Goal: Task Accomplishment & Management: Use online tool/utility

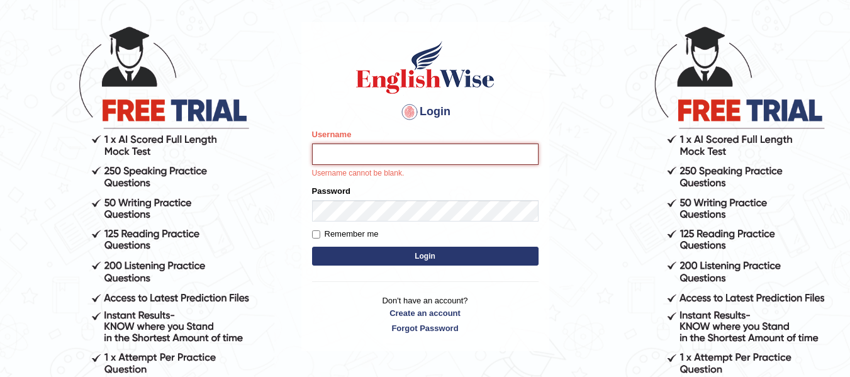
scroll to position [111, 0]
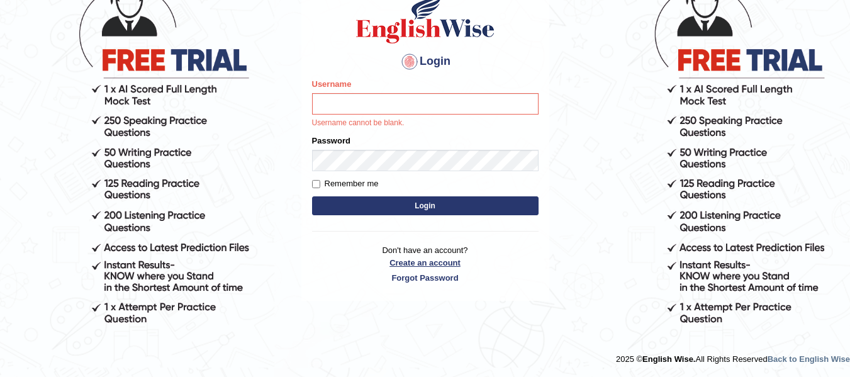
click at [437, 262] on link "Create an account" at bounding box center [425, 263] width 227 height 12
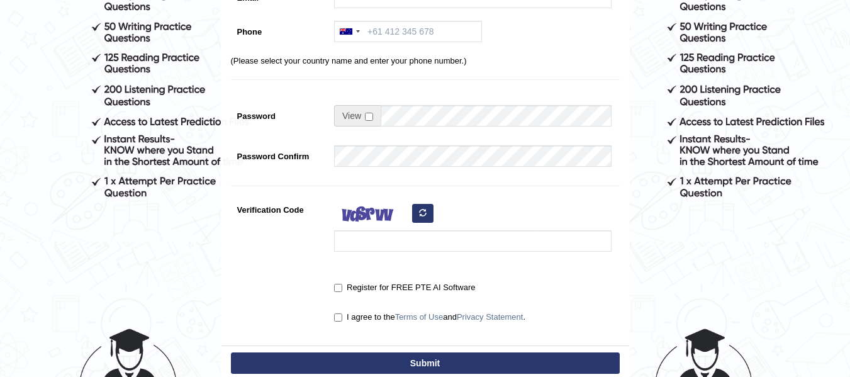
scroll to position [235, 0]
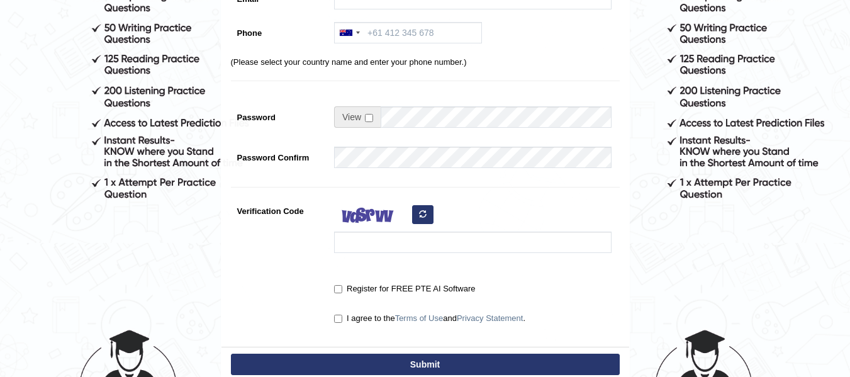
click at [342, 320] on label "I agree to the Terms of Use and Privacy Statement ." at bounding box center [429, 318] width 191 height 13
click at [342, 320] on input "I agree to the Terms of Use and Privacy Statement ." at bounding box center [338, 319] width 8 height 8
checkbox input "true"
click at [339, 291] on input "Register for FREE PTE AI Software" at bounding box center [338, 289] width 8 height 8
checkbox input "true"
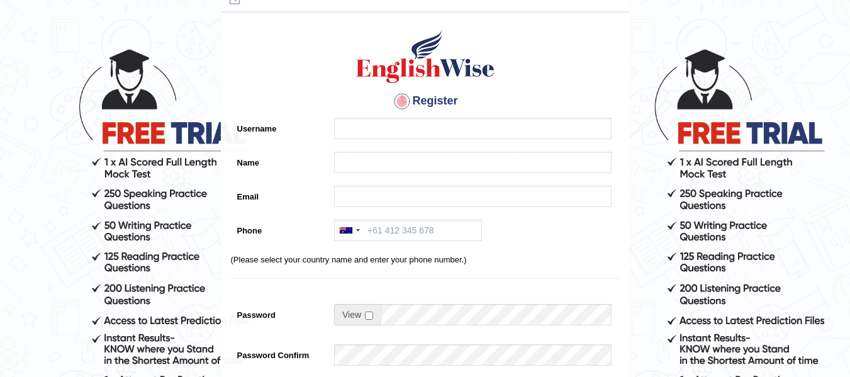
scroll to position [35, 0]
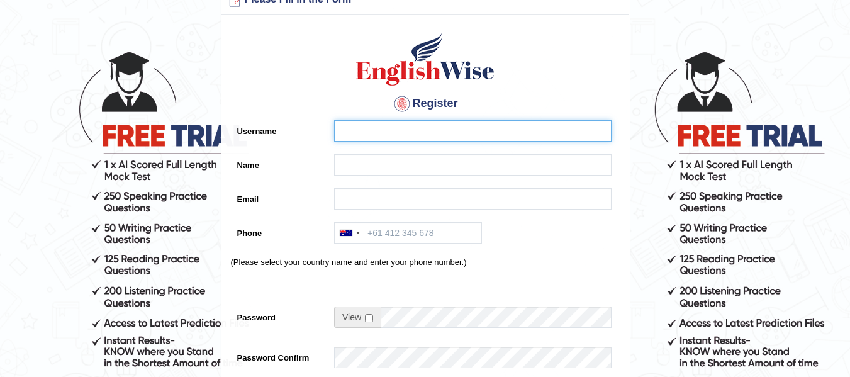
click at [384, 130] on input "Username" at bounding box center [473, 130] width 278 height 21
type input "raju123"
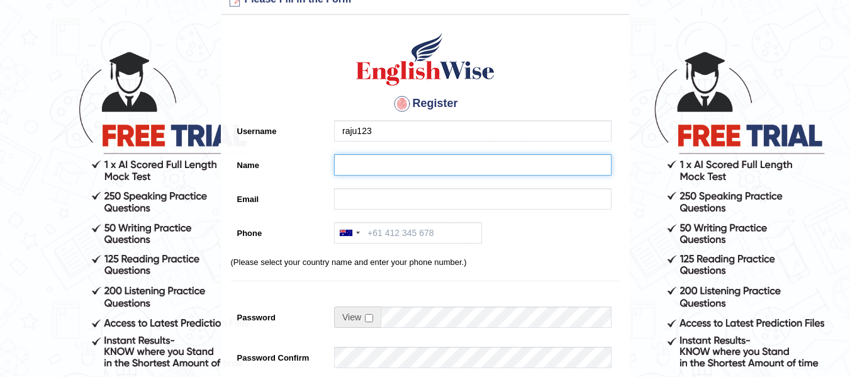
click at [364, 163] on input "Name" at bounding box center [473, 164] width 278 height 21
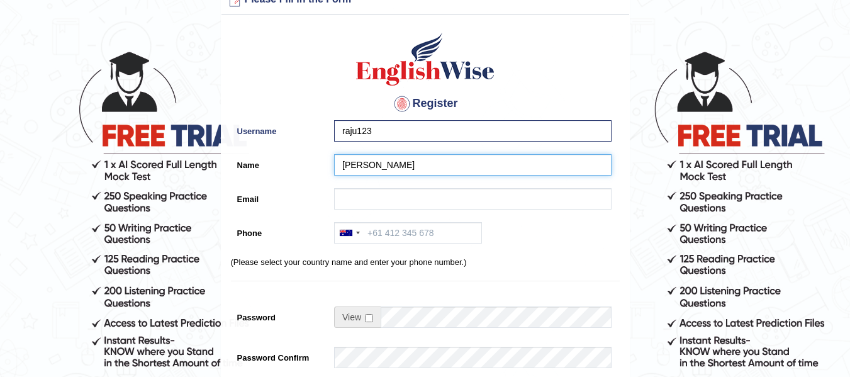
click at [410, 163] on input "Raju Ahammed talukder" at bounding box center [473, 164] width 278 height 21
type input "[PERSON_NAME]"
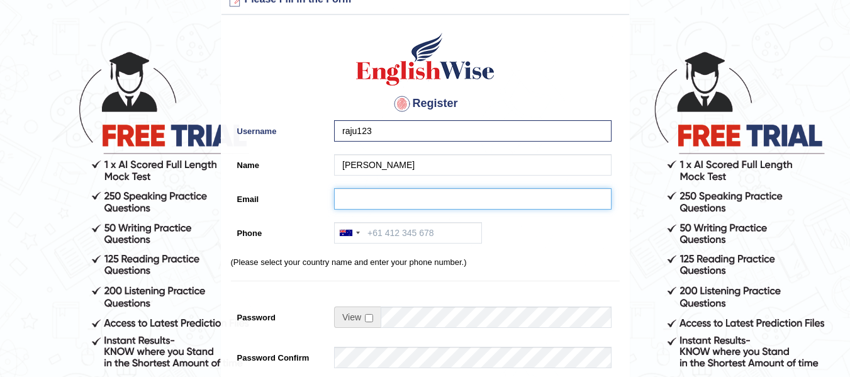
type input "ahammedrajue@gmail.com"
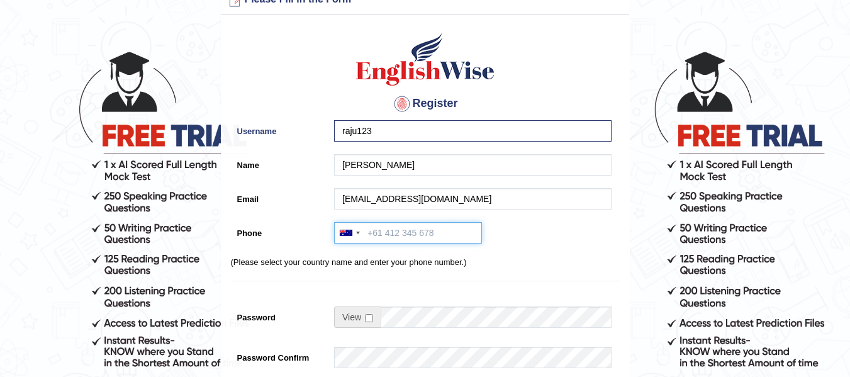
type input "+61421403420"
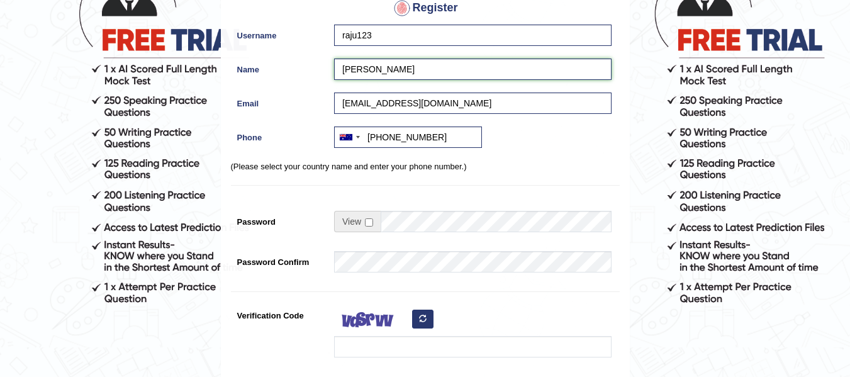
scroll to position [140, 0]
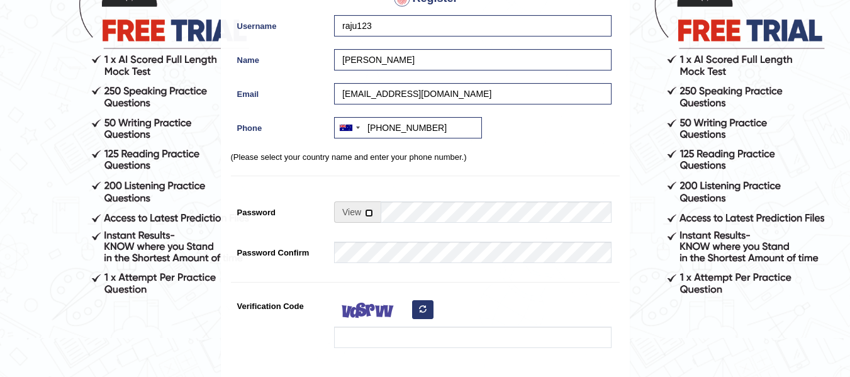
click at [371, 211] on input "checkbox" at bounding box center [369, 213] width 8 height 8
checkbox input "true"
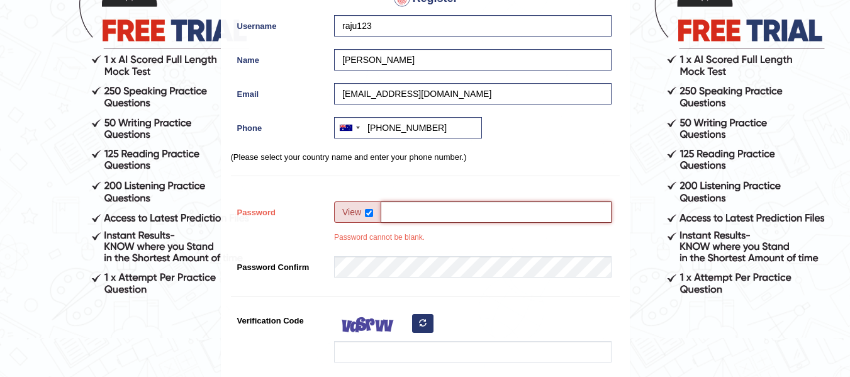
click at [391, 217] on input "Password" at bounding box center [496, 211] width 231 height 21
type input "rajupte123"
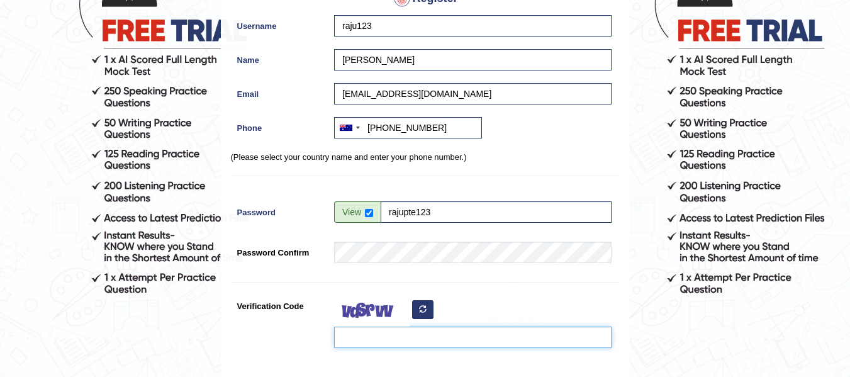
click at [363, 339] on input "Verification Code" at bounding box center [473, 337] width 278 height 21
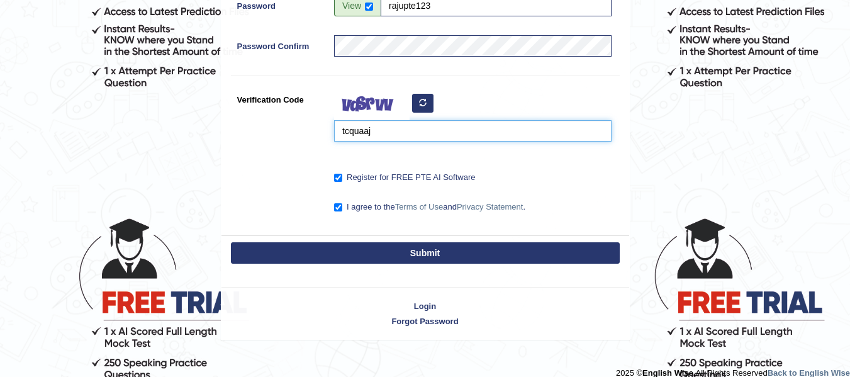
scroll to position [361, 0]
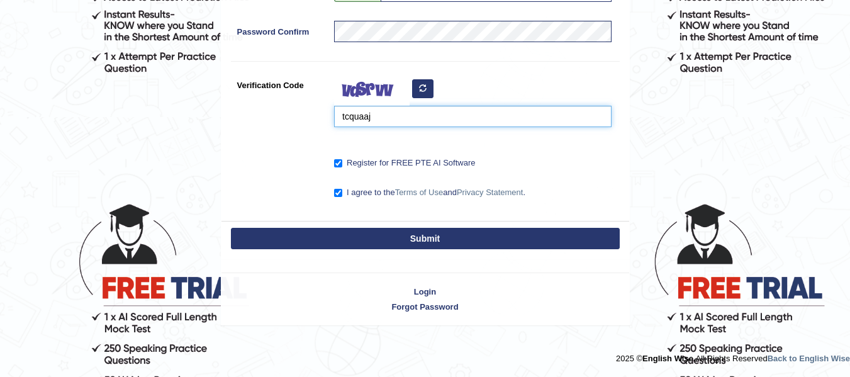
type input "tcquaaj"
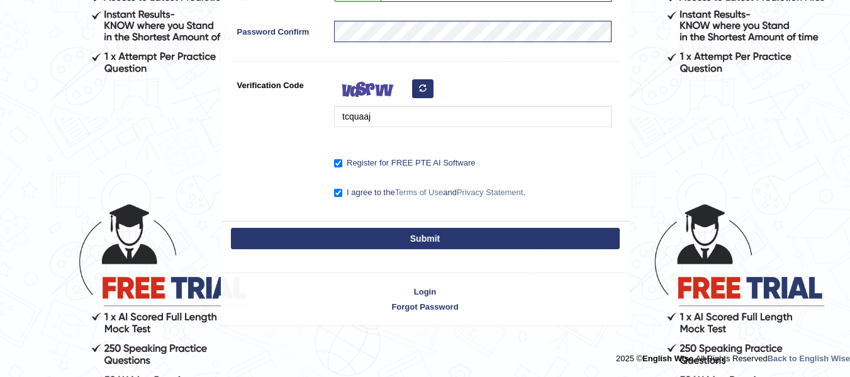
click at [514, 240] on button "Submit" at bounding box center [425, 238] width 389 height 21
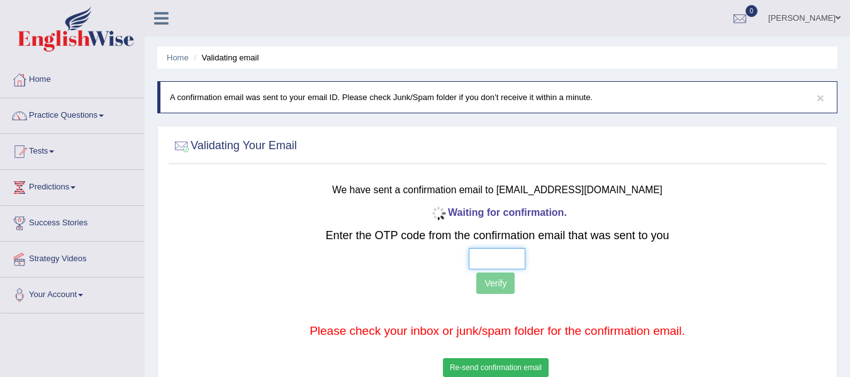
click at [486, 260] on input "text" at bounding box center [497, 258] width 57 height 21
type input "4 1 8 1"
click at [495, 291] on button "Verify" at bounding box center [495, 283] width 38 height 21
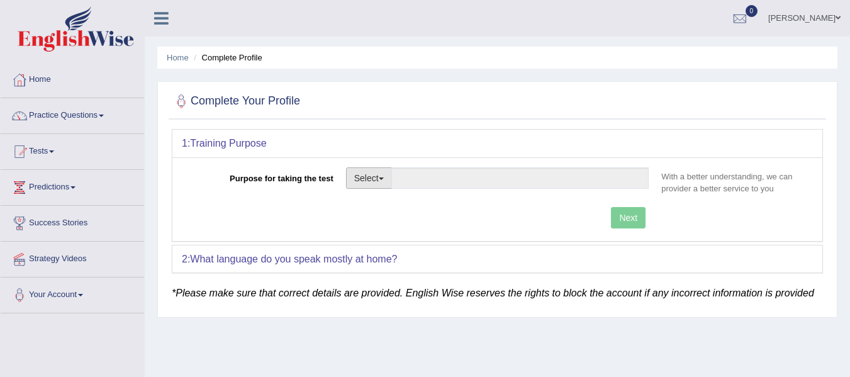
click at [388, 179] on button "Select" at bounding box center [369, 177] width 46 height 21
click at [403, 216] on link "Permanent Residency" at bounding box center [403, 221] width 112 height 16
type input "Permanent Residency"
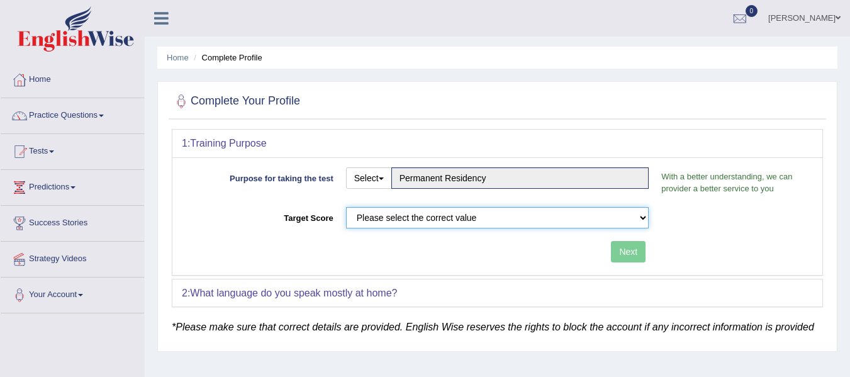
click at [462, 218] on select "Please select the correct value 50 (6 bands) 58 (6.5 bands) 65 (7 bands) 79 (8 …" at bounding box center [497, 217] width 303 height 21
select select "65"
click at [346, 207] on select "Please select the correct value 50 (6 bands) 58 (6.5 bands) 65 (7 bands) 79 (8 …" at bounding box center [497, 217] width 303 height 21
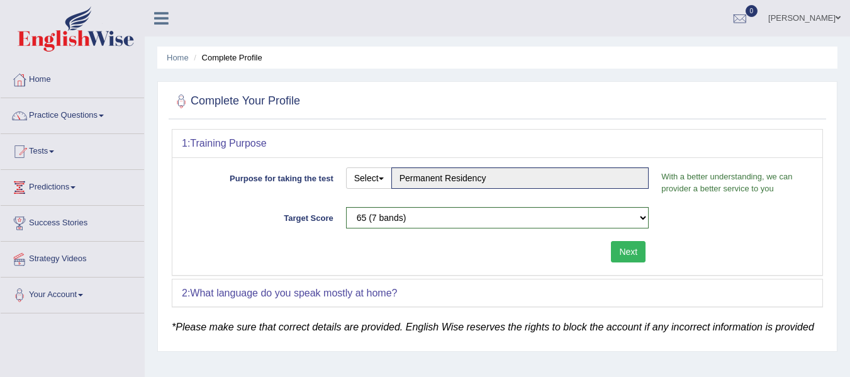
click at [626, 257] on button "Next" at bounding box center [628, 251] width 35 height 21
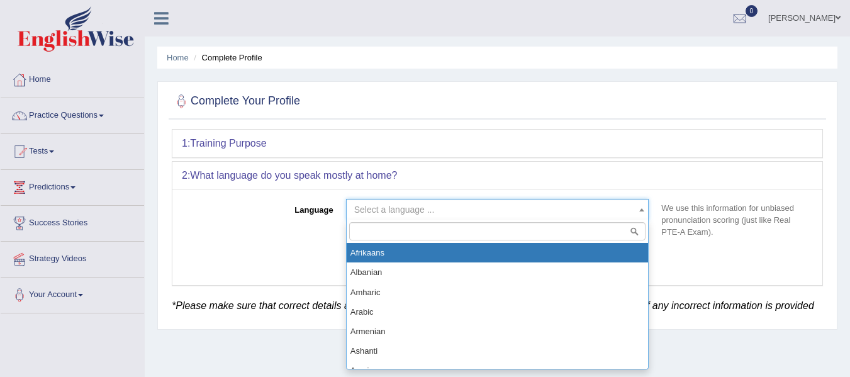
click at [517, 210] on span "Select a language ..." at bounding box center [493, 209] width 279 height 13
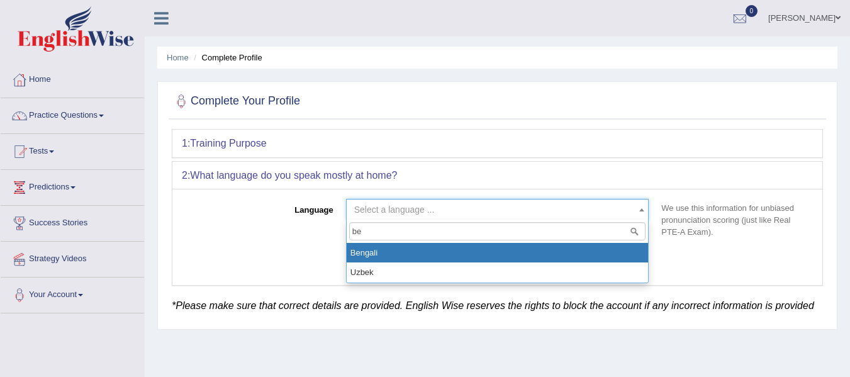
type input "be"
select select "Bengali"
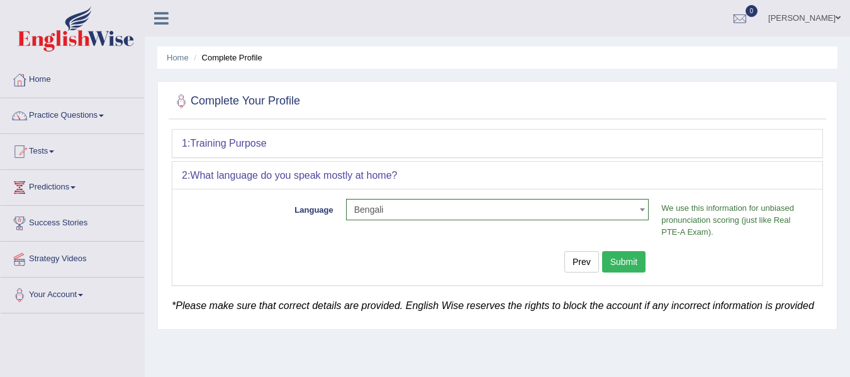
click at [629, 267] on button "Submit" at bounding box center [624, 261] width 44 height 21
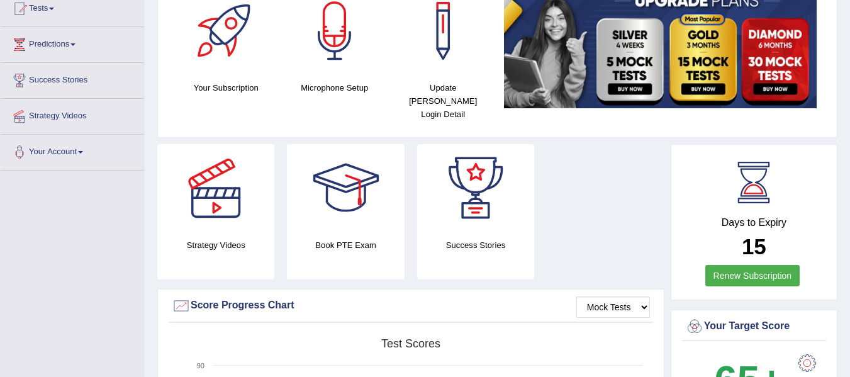
scroll to position [146, 0]
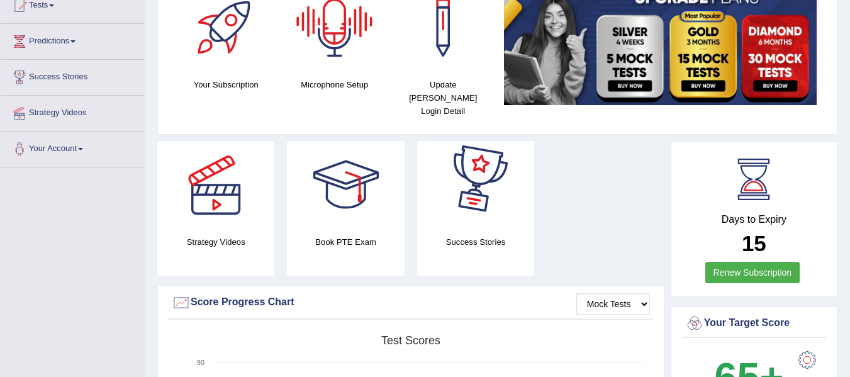
click at [343, 43] on div at bounding box center [335, 28] width 88 height 88
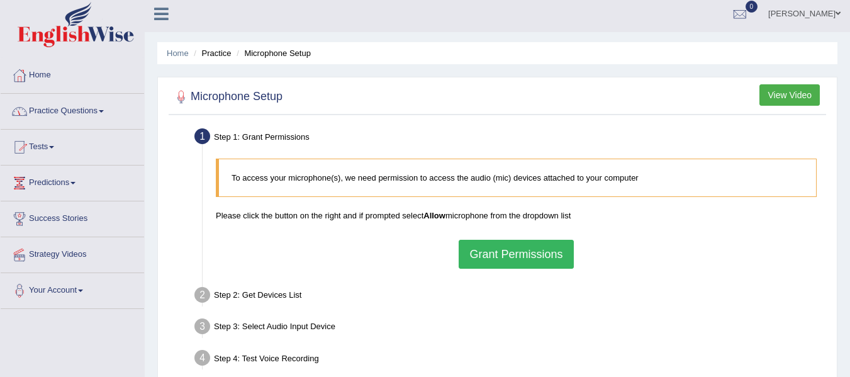
scroll to position [3, 0]
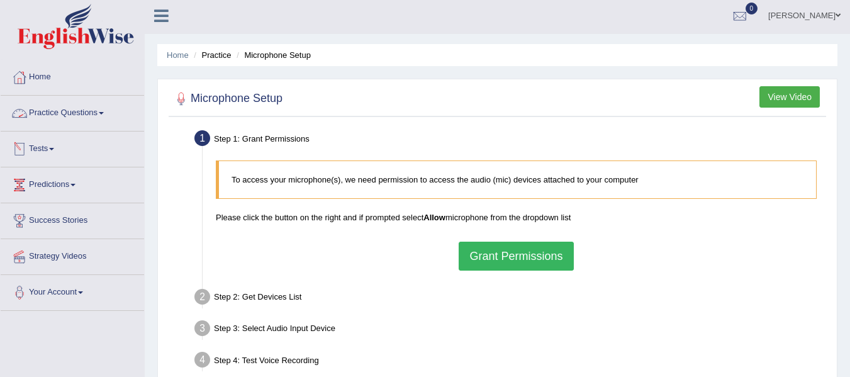
click at [75, 123] on link "Practice Questions" at bounding box center [72, 111] width 143 height 31
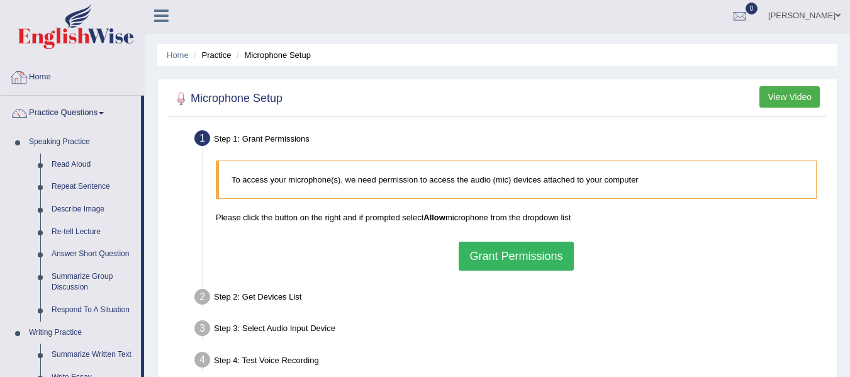
click at [33, 81] on link "Home" at bounding box center [72, 75] width 143 height 31
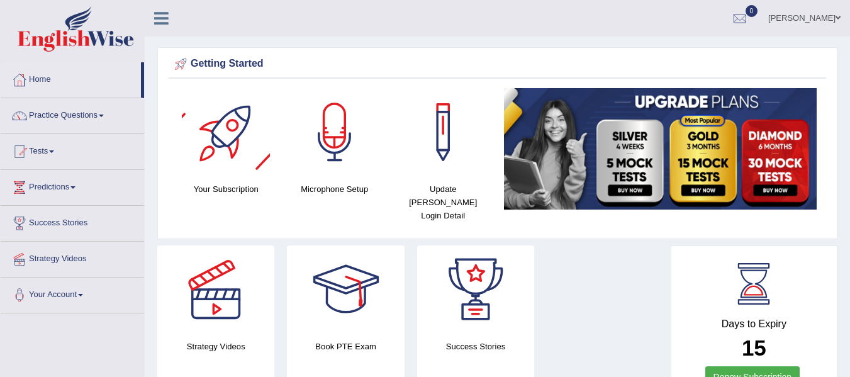
click at [215, 169] on div at bounding box center [226, 132] width 88 height 88
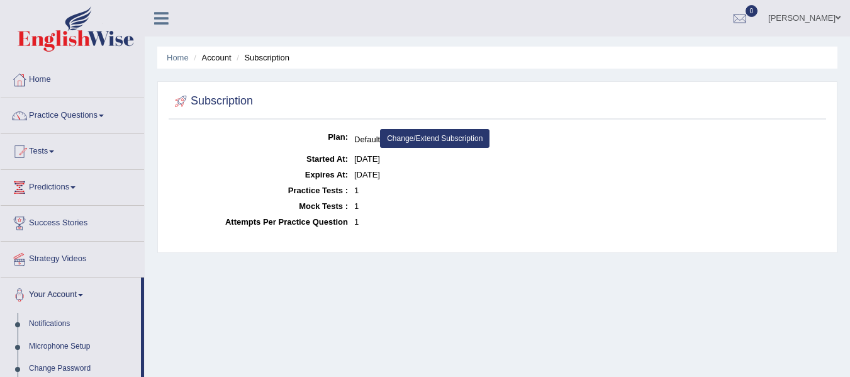
click at [451, 142] on link "Change/Extend Subscription" at bounding box center [435, 138] width 110 height 19
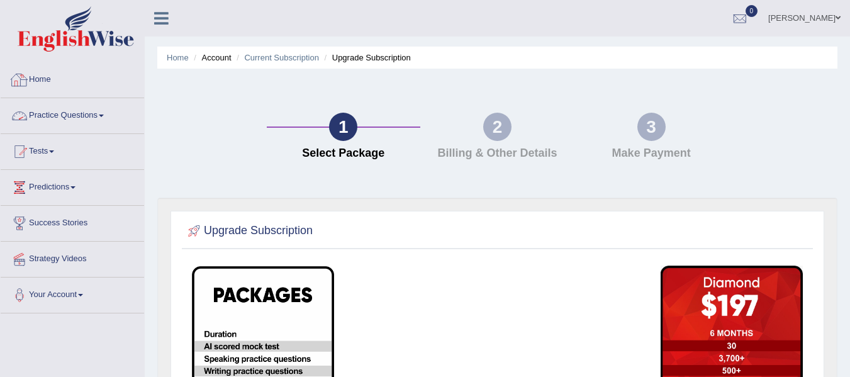
click at [34, 79] on link "Home" at bounding box center [72, 77] width 143 height 31
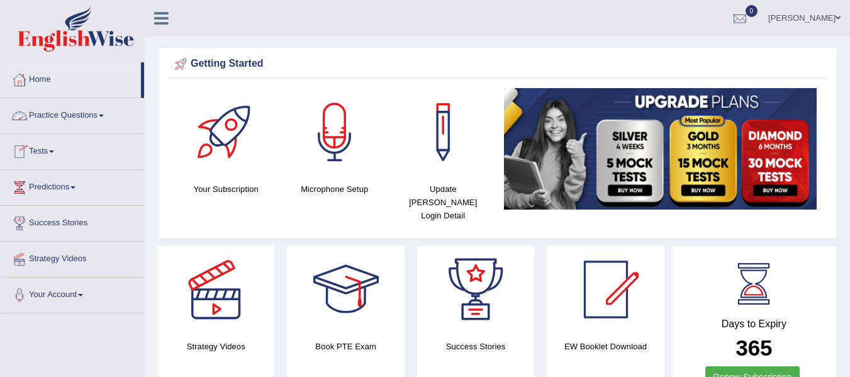
click at [68, 111] on link "Practice Questions" at bounding box center [72, 113] width 143 height 31
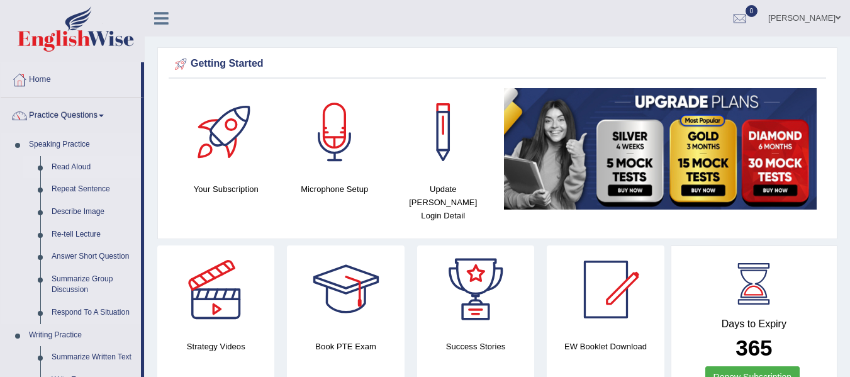
click at [81, 166] on link "Read Aloud" at bounding box center [93, 167] width 95 height 23
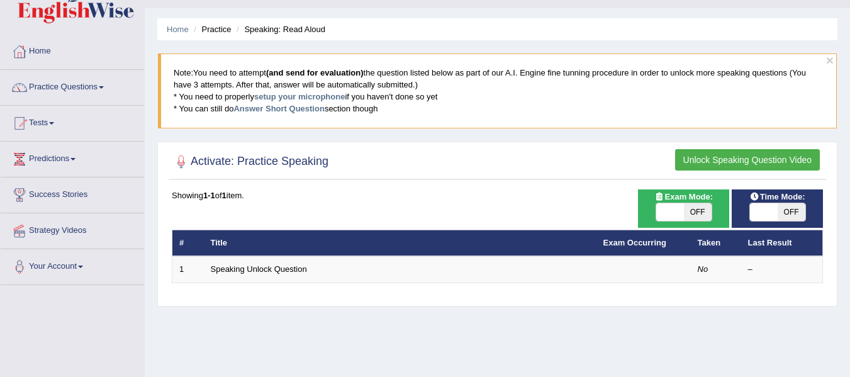
scroll to position [30, 0]
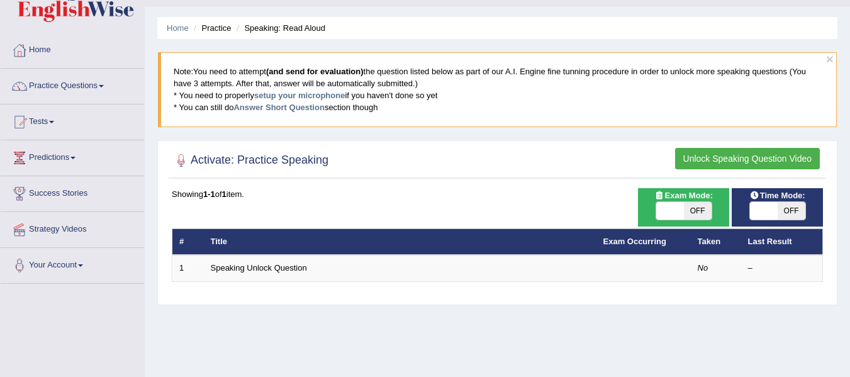
click at [746, 157] on button "Unlock Speaking Question Video" at bounding box center [747, 158] width 145 height 21
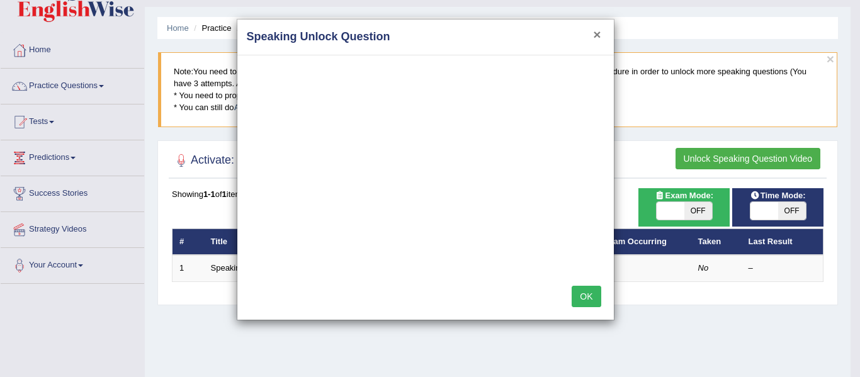
click at [593, 36] on button "×" at bounding box center [597, 34] width 8 height 13
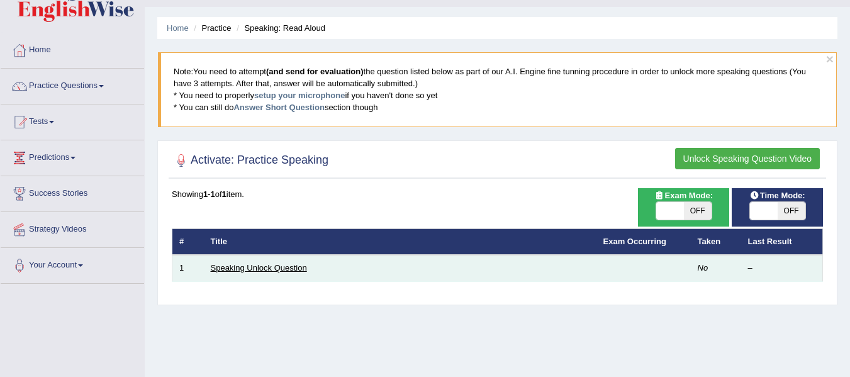
click at [266, 265] on link "Speaking Unlock Question" at bounding box center [259, 267] width 96 height 9
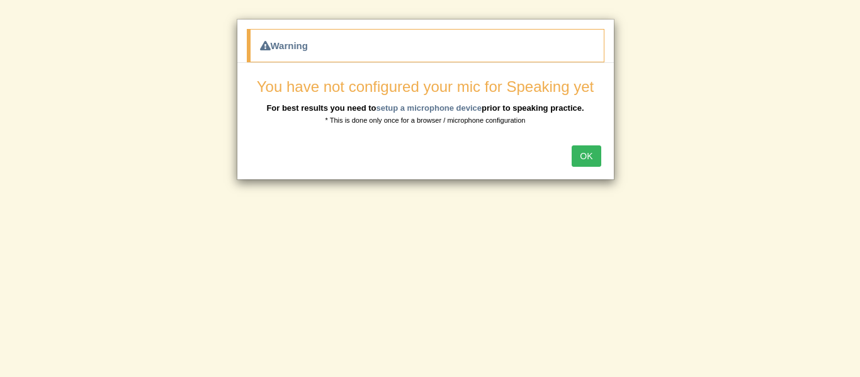
click at [589, 150] on button "OK" at bounding box center [585, 155] width 29 height 21
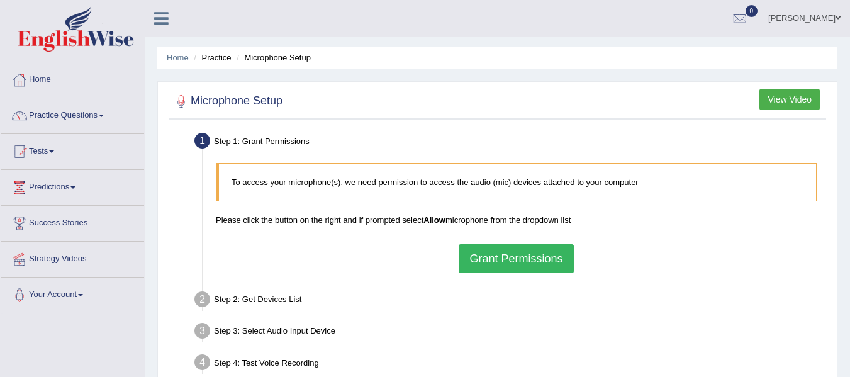
click at [486, 260] on button "Grant Permissions" at bounding box center [516, 258] width 115 height 29
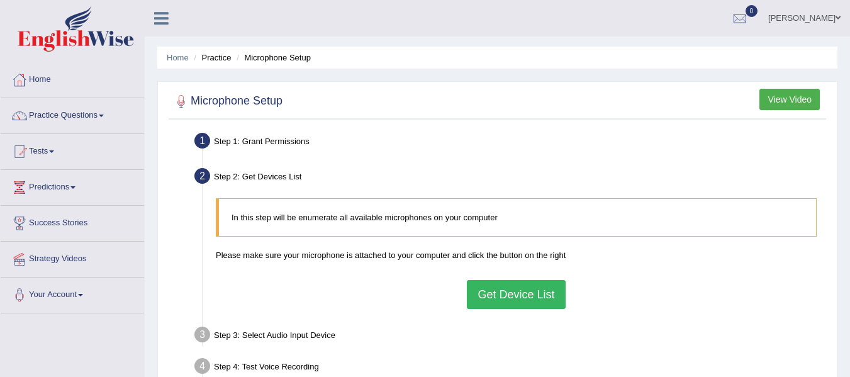
click at [497, 289] on button "Get Device List" at bounding box center [516, 294] width 98 height 29
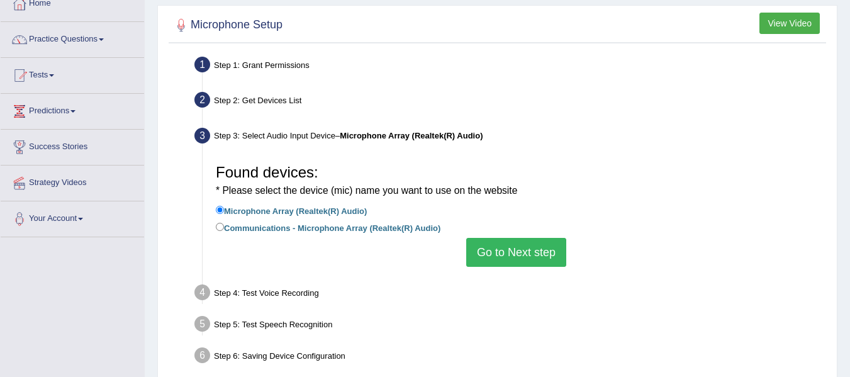
scroll to position [77, 0]
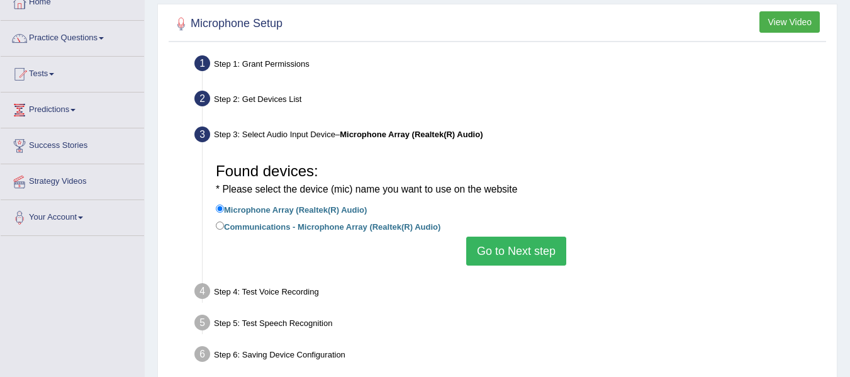
click at [526, 254] on button "Go to Next step" at bounding box center [516, 251] width 100 height 29
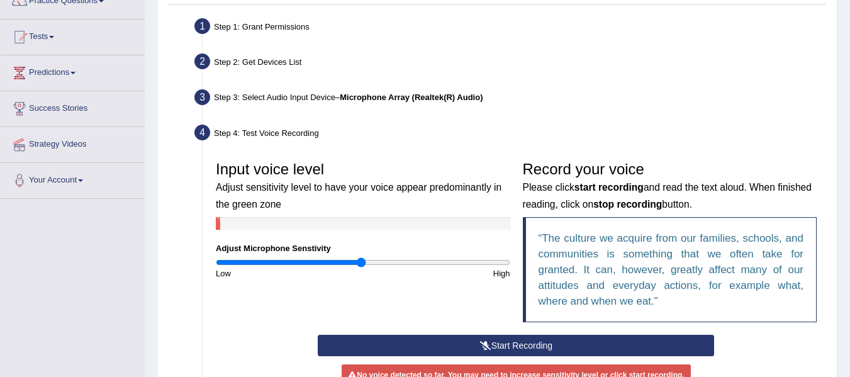
scroll to position [122, 0]
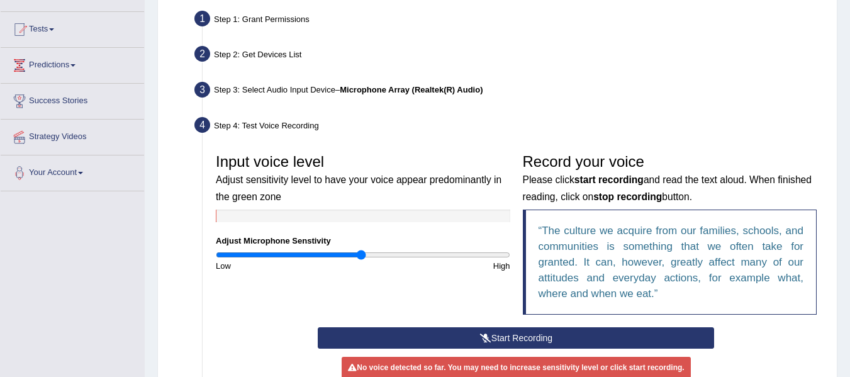
click at [545, 340] on button "Start Recording" at bounding box center [516, 337] width 396 height 21
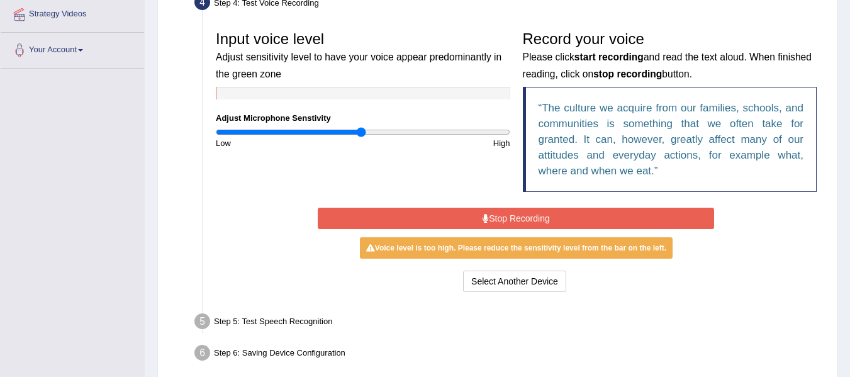
scroll to position [246, 0]
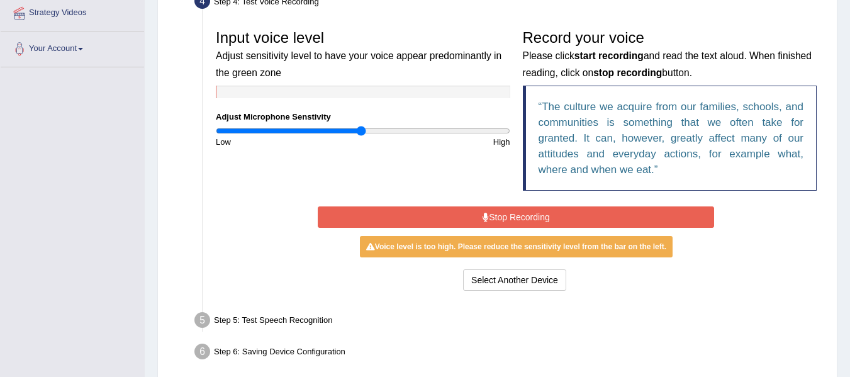
click at [526, 214] on button "Stop Recording" at bounding box center [516, 216] width 396 height 21
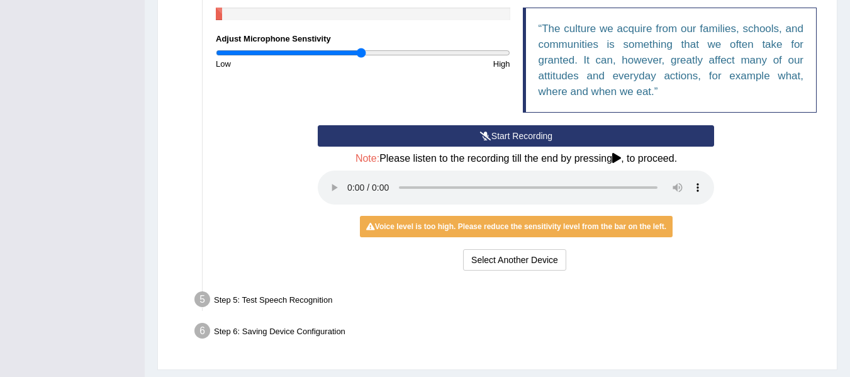
scroll to position [358, 0]
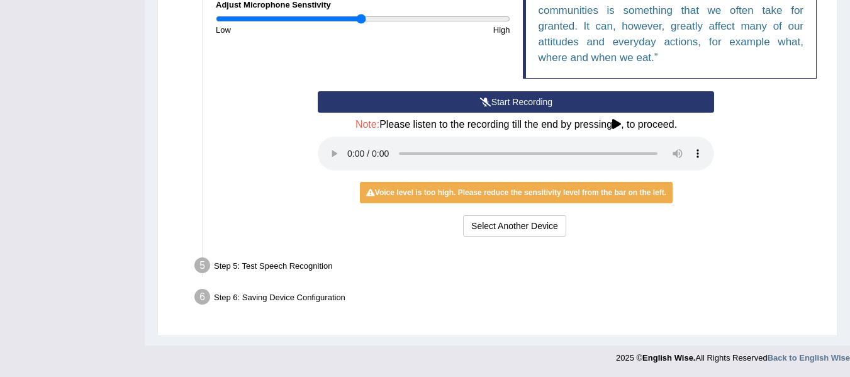
click at [433, 196] on div "Voice level is too high. Please reduce the sensitivity level from the bar on th…" at bounding box center [516, 192] width 313 height 21
click at [520, 232] on button "Select Another Device" at bounding box center [514, 225] width 103 height 21
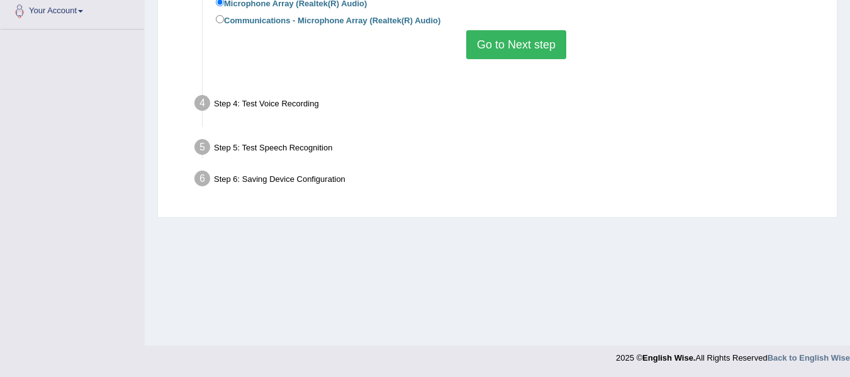
scroll to position [284, 0]
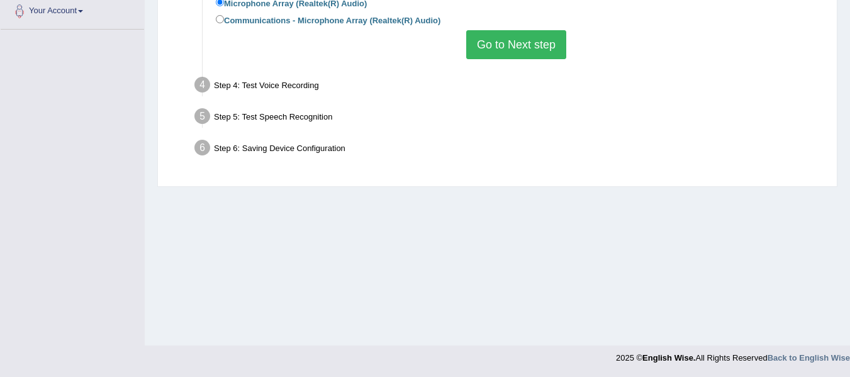
click at [515, 44] on button "Go to Next step" at bounding box center [516, 44] width 100 height 29
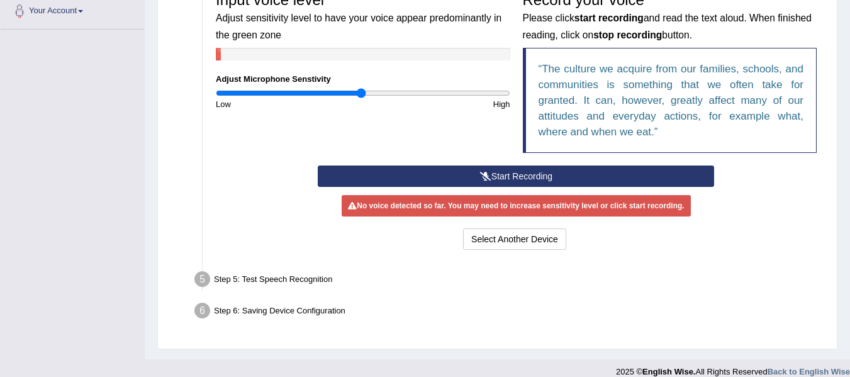
click at [515, 179] on button "Start Recording" at bounding box center [516, 176] width 396 height 21
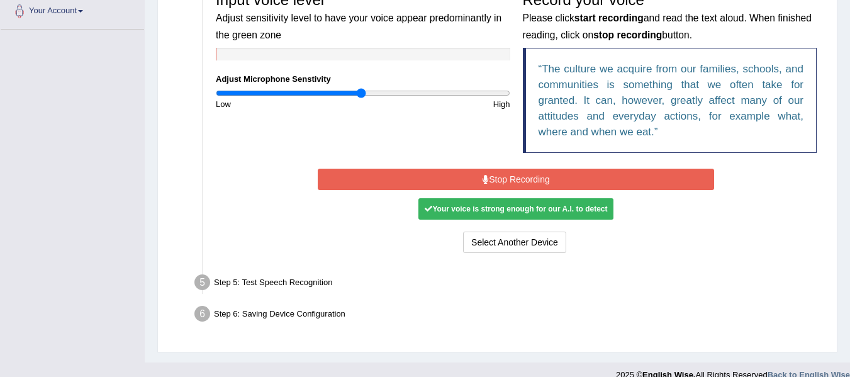
click at [507, 169] on button "Stop Recording" at bounding box center [516, 179] width 396 height 21
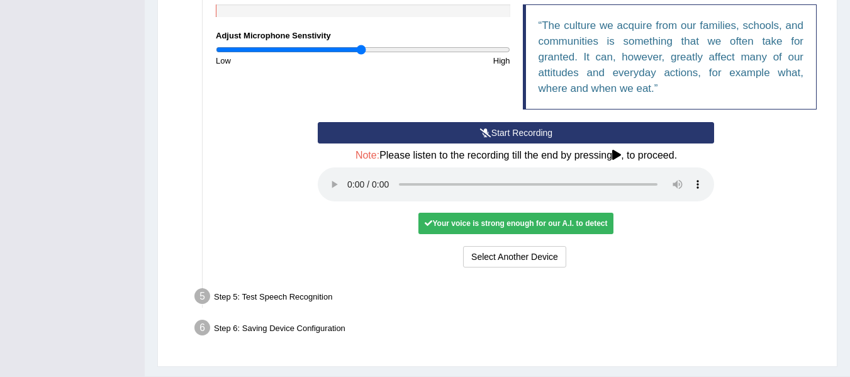
scroll to position [358, 0]
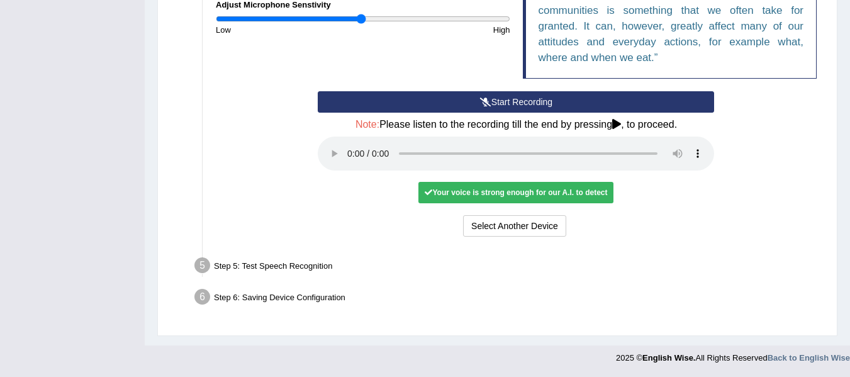
click at [303, 257] on div "Step 5: Test Speech Recognition" at bounding box center [510, 268] width 643 height 28
click at [284, 292] on div "Step 6: Saving Device Configuration" at bounding box center [510, 299] width 643 height 28
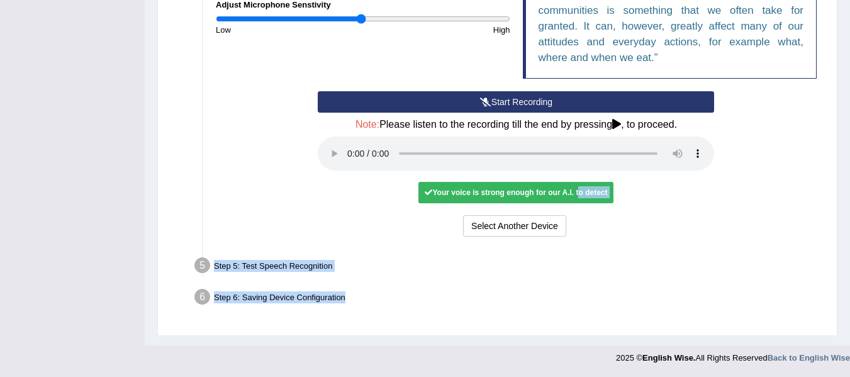
drag, startPoint x: 576, startPoint y: 194, endPoint x: 859, endPoint y: 230, distance: 284.8
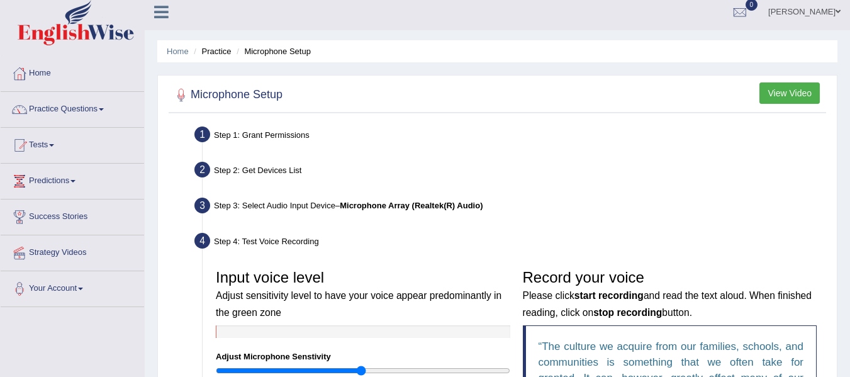
scroll to position [0, 0]
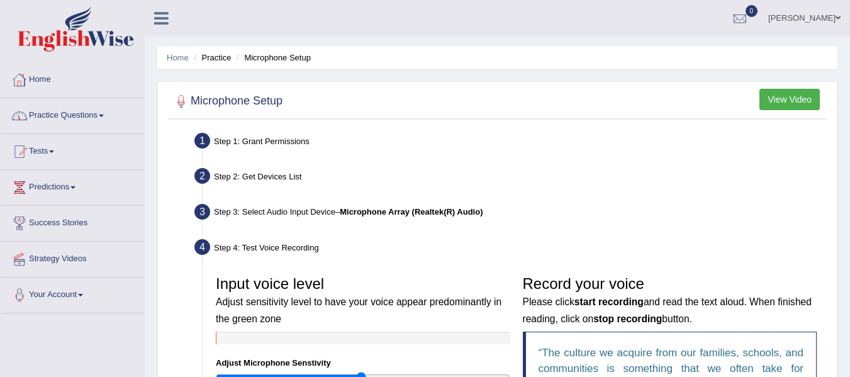
click at [42, 87] on link "Home" at bounding box center [72, 77] width 143 height 31
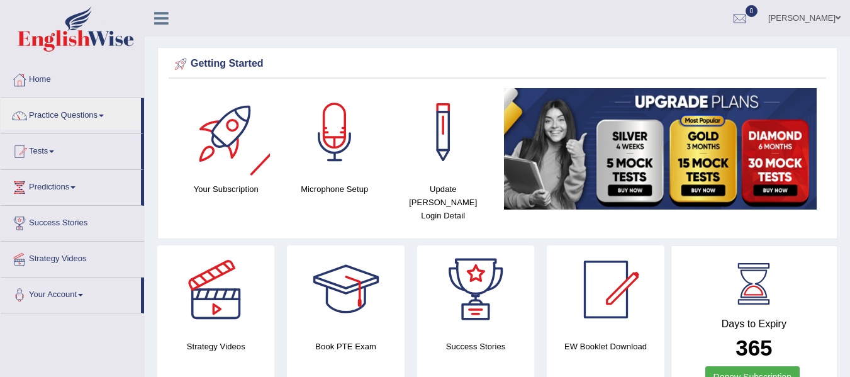
click at [223, 132] on div at bounding box center [226, 132] width 88 height 88
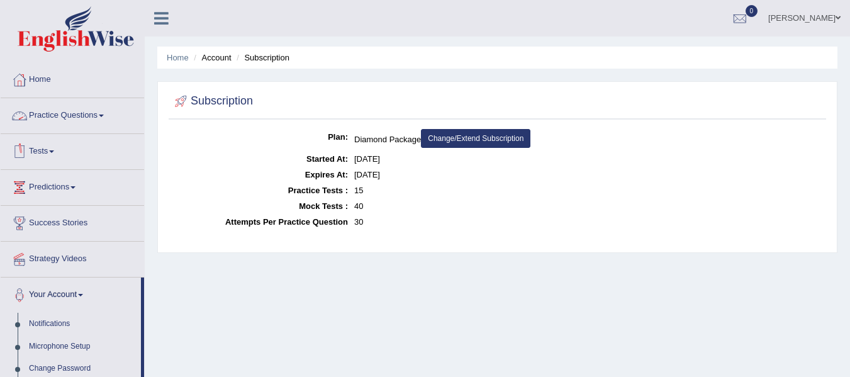
click at [82, 115] on link "Practice Questions" at bounding box center [72, 113] width 143 height 31
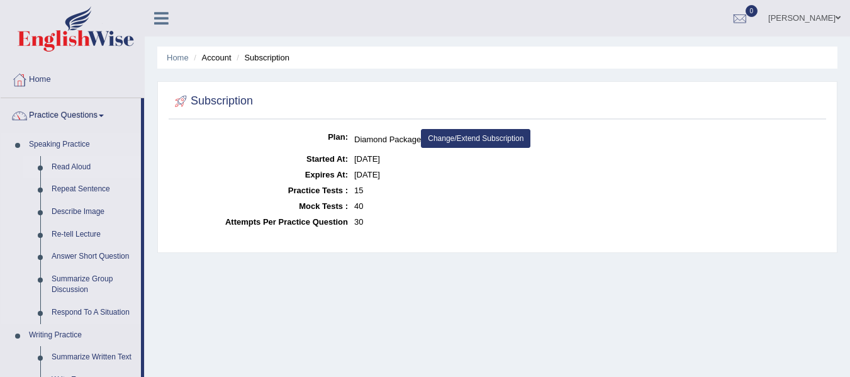
click at [70, 171] on link "Read Aloud" at bounding box center [93, 167] width 95 height 23
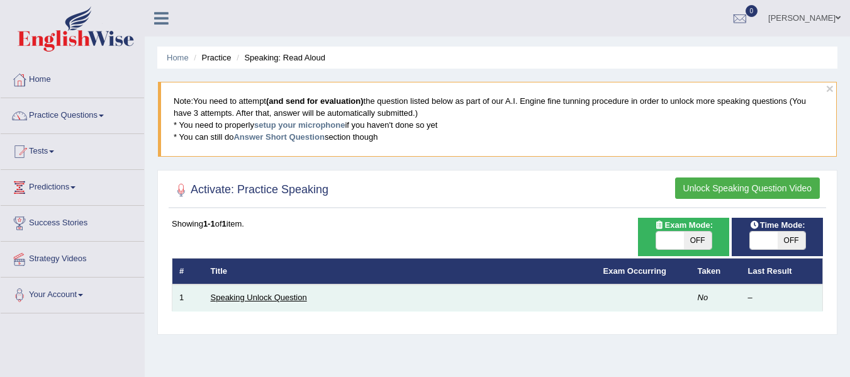
click at [268, 299] on link "Speaking Unlock Question" at bounding box center [259, 297] width 96 height 9
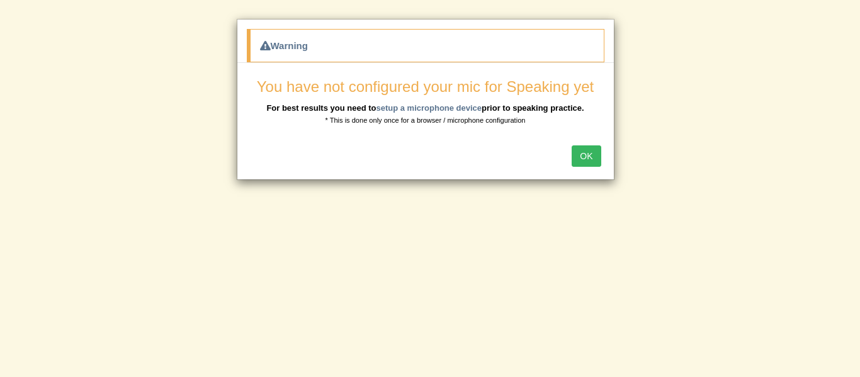
click at [593, 153] on button "OK" at bounding box center [585, 155] width 29 height 21
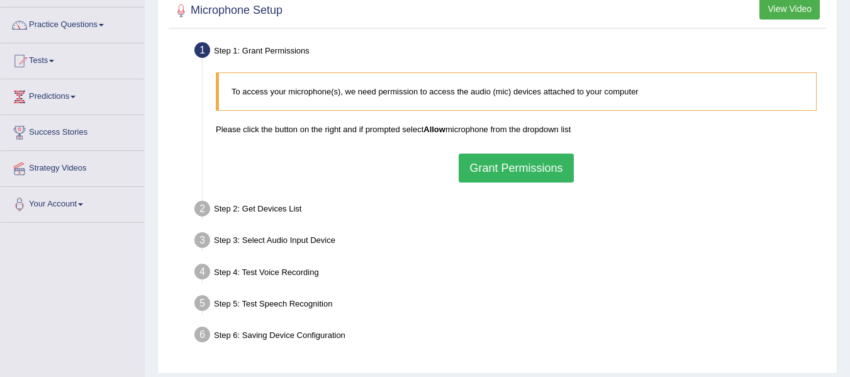
scroll to position [83, 0]
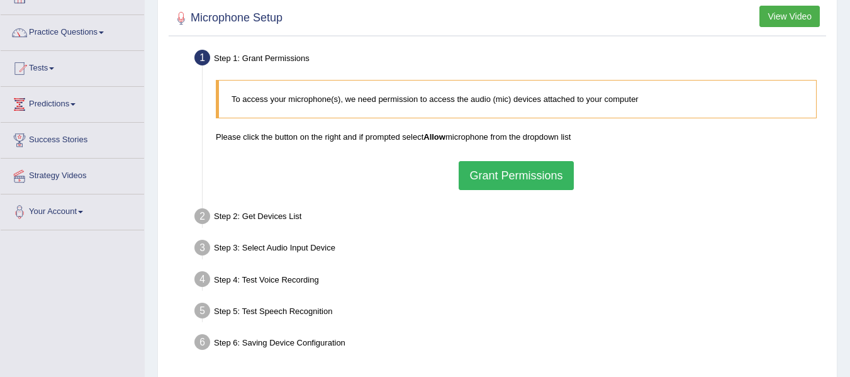
click at [555, 172] on button "Grant Permissions" at bounding box center [516, 175] width 115 height 29
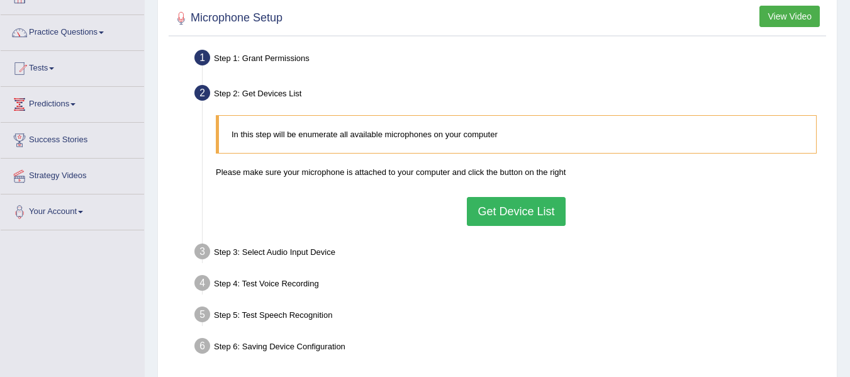
click at [517, 201] on button "Get Device List" at bounding box center [516, 211] width 98 height 29
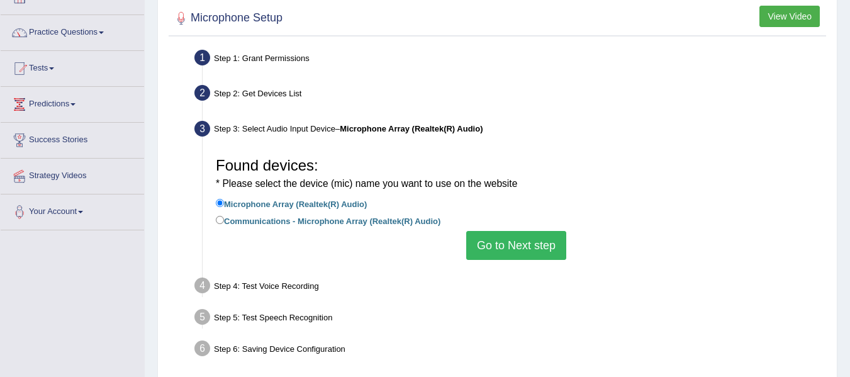
click at [434, 221] on label "Communications - Microphone Array (Realtek(R) Audio)" at bounding box center [328, 220] width 225 height 14
click at [224, 221] on input "Communications - Microphone Array (Realtek(R) Audio)" at bounding box center [220, 220] width 8 height 8
radio input "true"
click at [509, 246] on button "Go to Next step" at bounding box center [516, 245] width 100 height 29
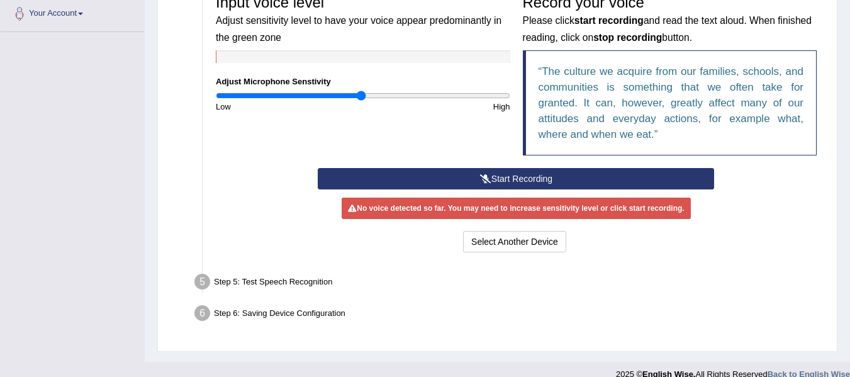
scroll to position [284, 0]
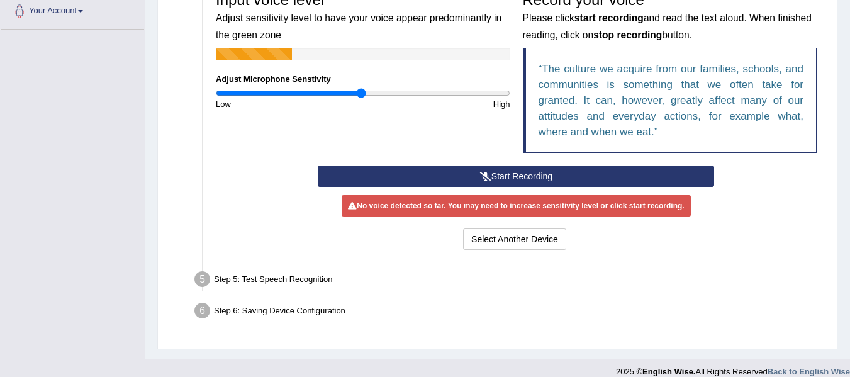
click at [498, 169] on button "Start Recording" at bounding box center [516, 176] width 396 height 21
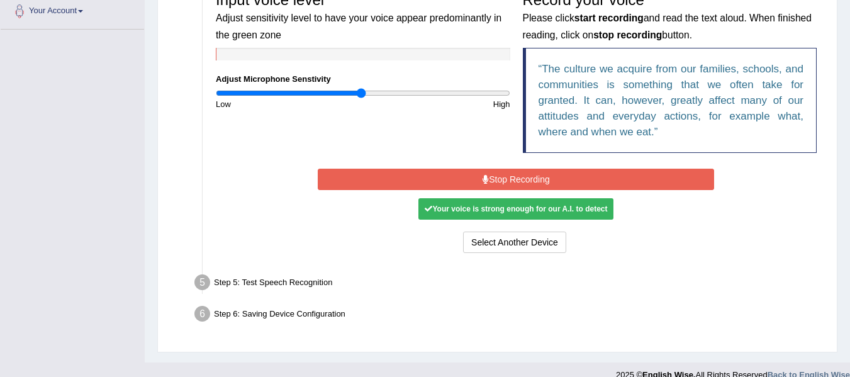
click at [601, 182] on button "Stop Recording" at bounding box center [516, 179] width 396 height 21
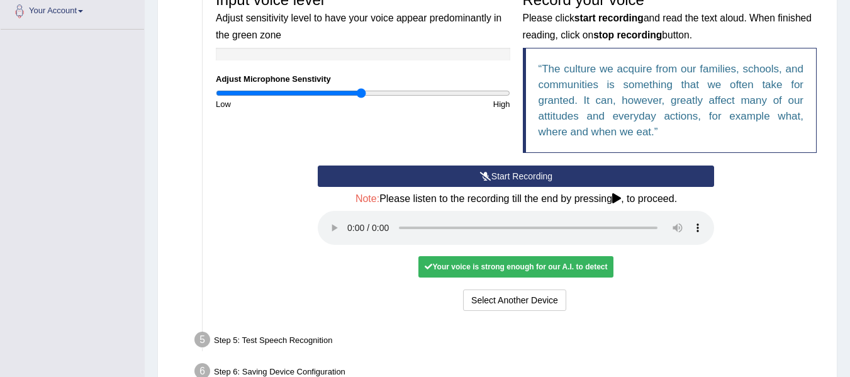
click at [722, 266] on div "Start Recording Stop Recording Note: Please listen to the recording till the en…" at bounding box center [517, 240] width 614 height 149
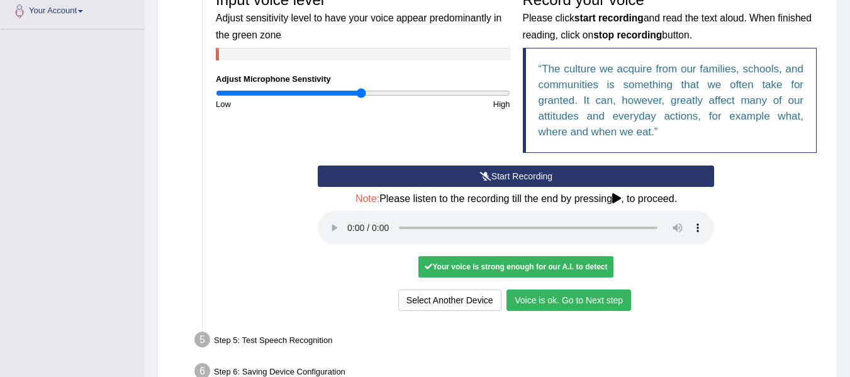
click at [549, 305] on button "Voice is ok. Go to Next step" at bounding box center [569, 300] width 125 height 21
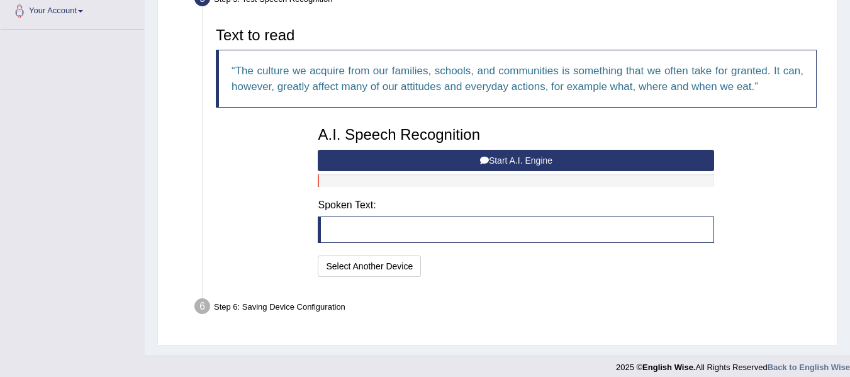
click at [554, 163] on button "Start A.I. Engine" at bounding box center [516, 160] width 396 height 21
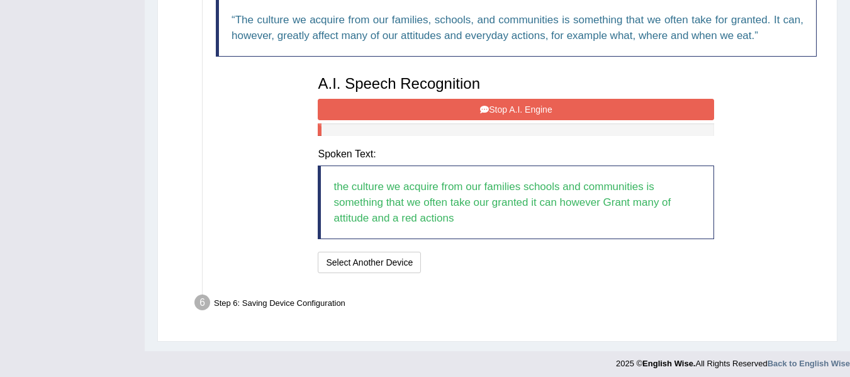
scroll to position [340, 0]
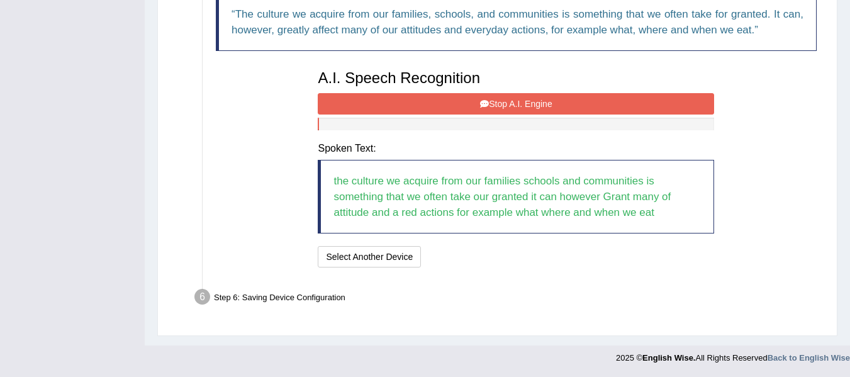
click at [626, 101] on button "Stop A.I. Engine" at bounding box center [516, 103] width 396 height 21
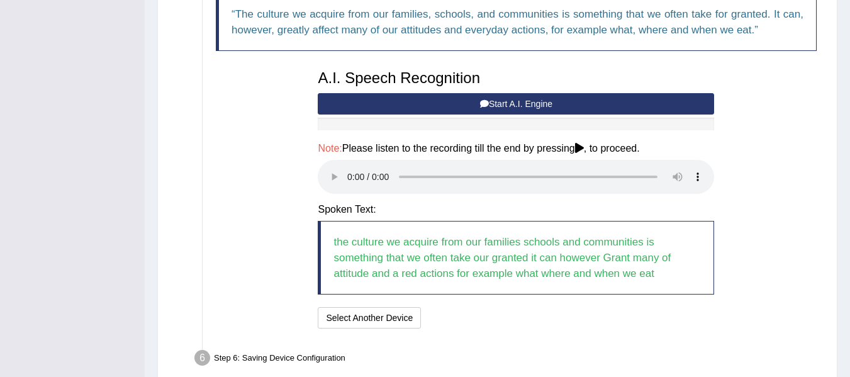
scroll to position [402, 0]
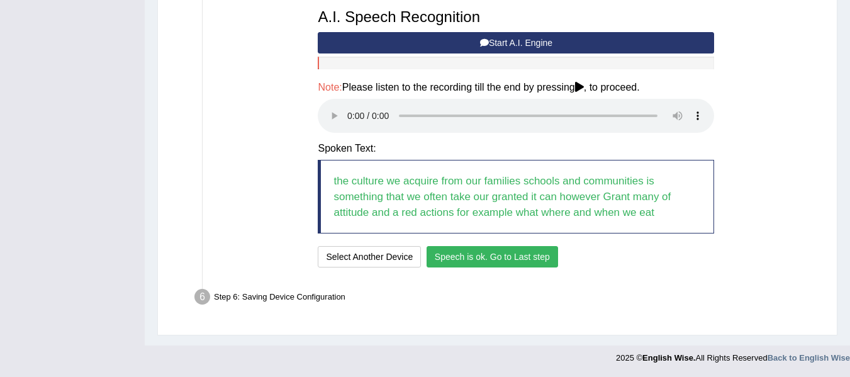
click at [539, 267] on button "Speech is ok. Go to Last step" at bounding box center [493, 256] width 132 height 21
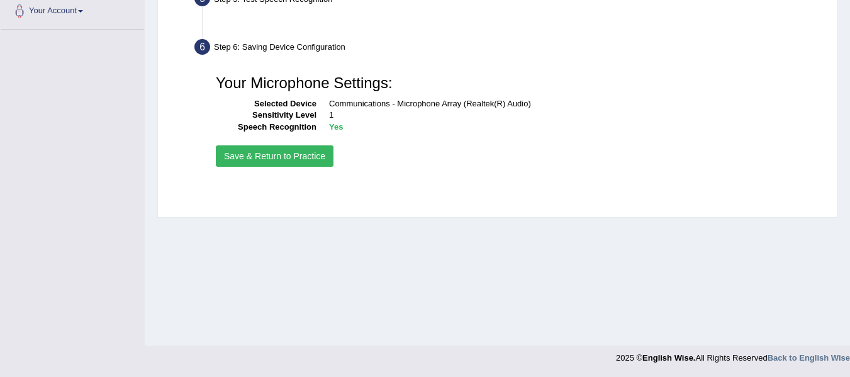
scroll to position [284, 0]
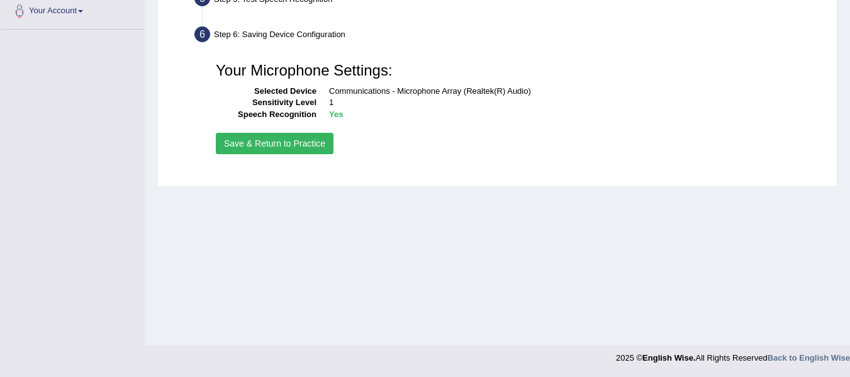
click at [303, 144] on button "Save & Return to Practice" at bounding box center [275, 143] width 118 height 21
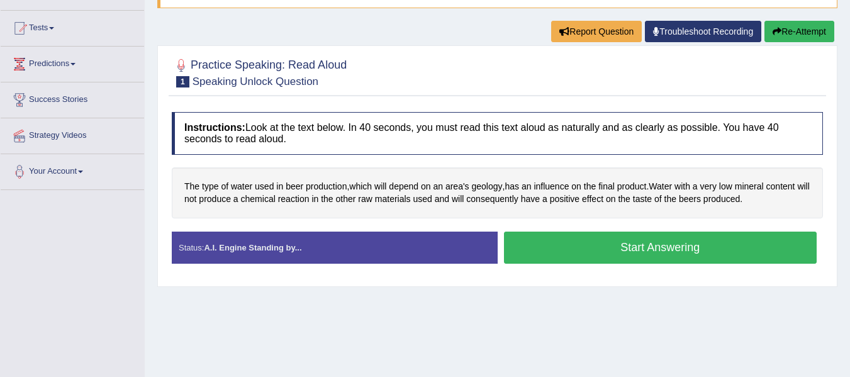
scroll to position [125, 0]
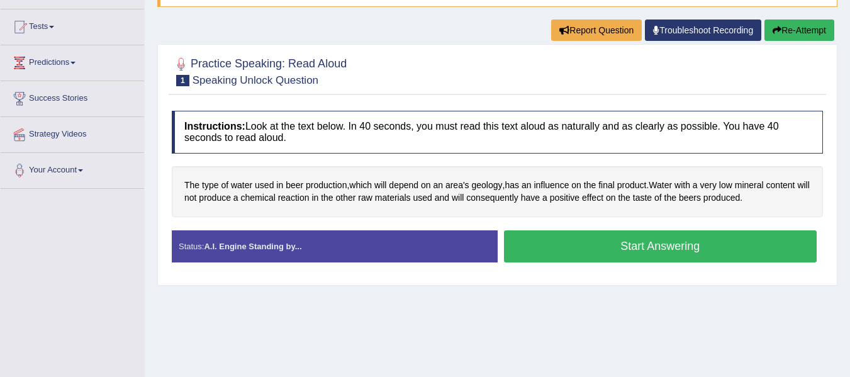
click at [671, 239] on button "Start Answering" at bounding box center [660, 246] width 313 height 32
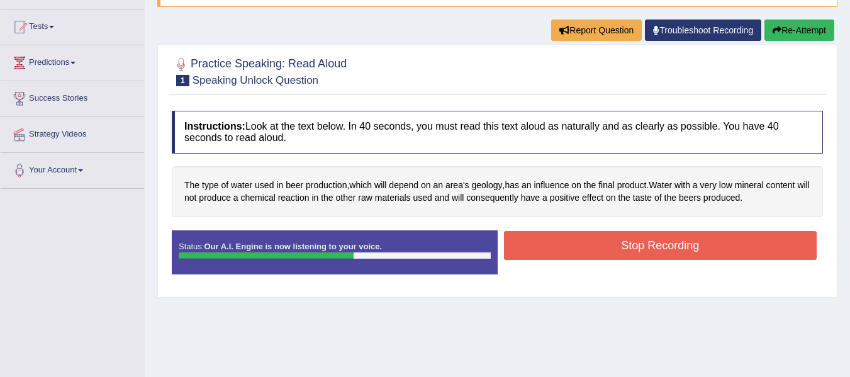
click at [640, 244] on button "Stop Recording" at bounding box center [660, 245] width 313 height 29
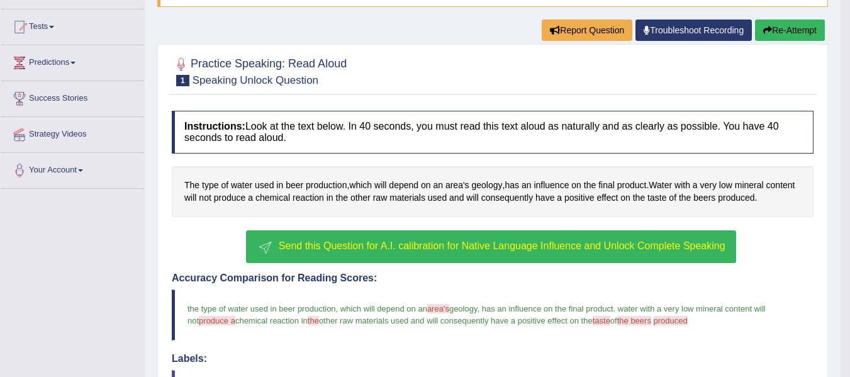
click at [595, 255] on button "Send this Question for A.I. calibration for Native Language Influence and Unloc…" at bounding box center [491, 246] width 490 height 33
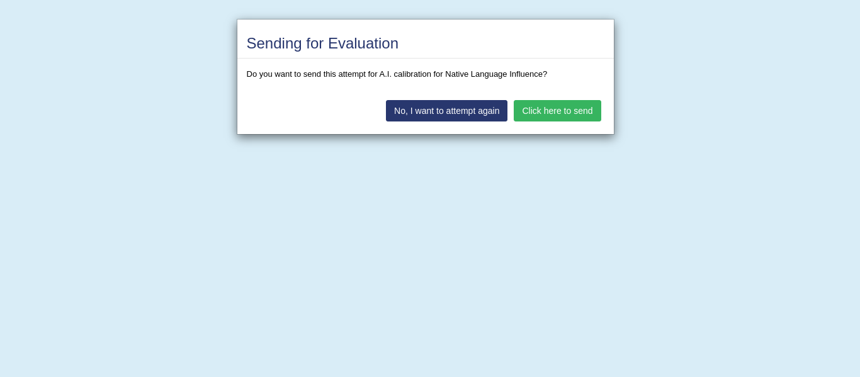
click at [551, 112] on button "Click here to send" at bounding box center [557, 110] width 87 height 21
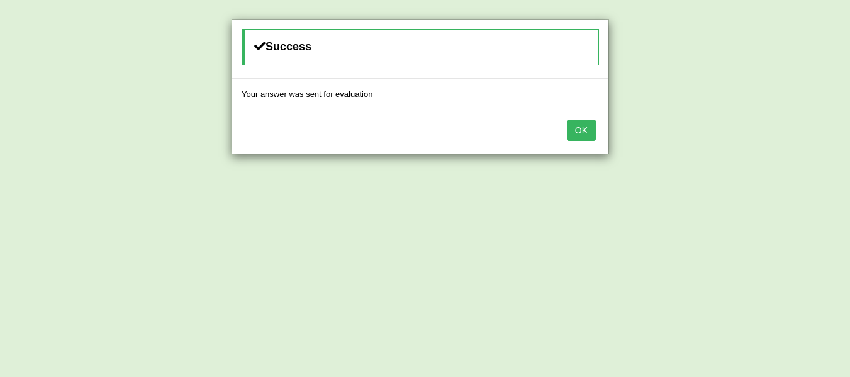
click at [585, 133] on button "OK" at bounding box center [581, 130] width 29 height 21
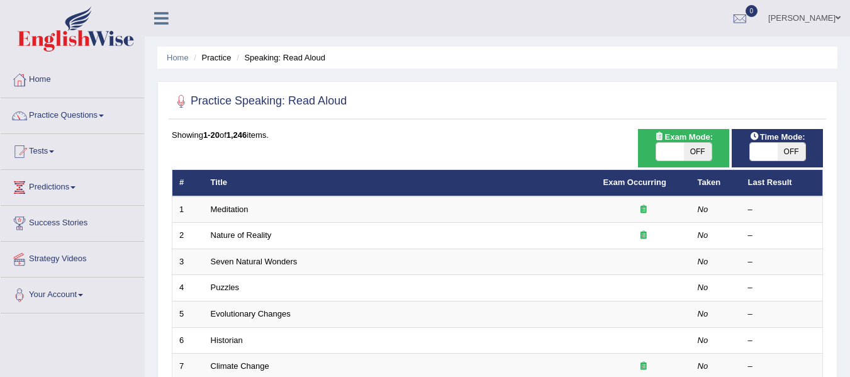
click at [850, 69] on html "Toggle navigation Home Practice Questions Speaking Practice Read Aloud Repeat S…" at bounding box center [425, 188] width 850 height 377
click at [670, 151] on span at bounding box center [670, 152] width 28 height 18
click at [692, 151] on span "OFF" at bounding box center [698, 152] width 28 height 18
checkbox input "true"
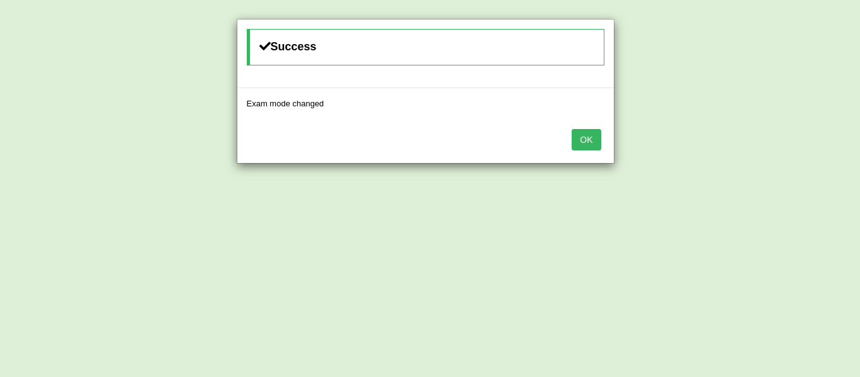
click at [582, 135] on button "OK" at bounding box center [585, 139] width 29 height 21
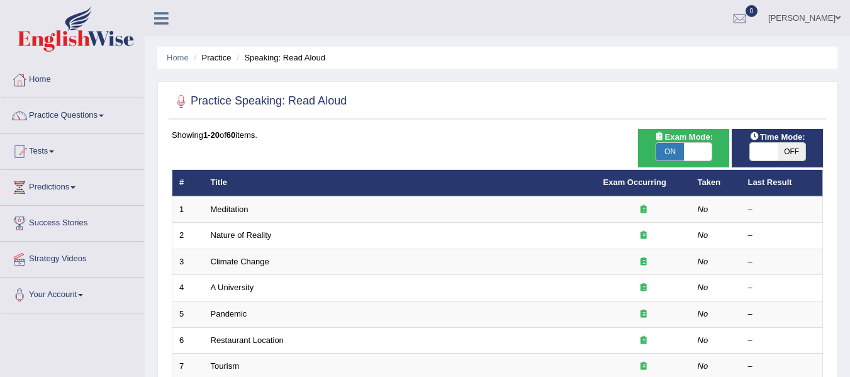
drag, startPoint x: 0, startPoint y: 0, endPoint x: 690, endPoint y: 147, distance: 705.9
click at [690, 147] on span at bounding box center [698, 152] width 28 height 18
checkbox input "false"
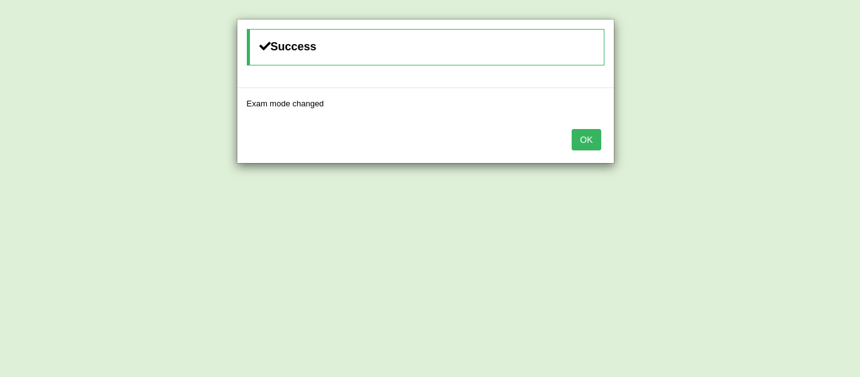
click at [576, 145] on button "OK" at bounding box center [585, 139] width 29 height 21
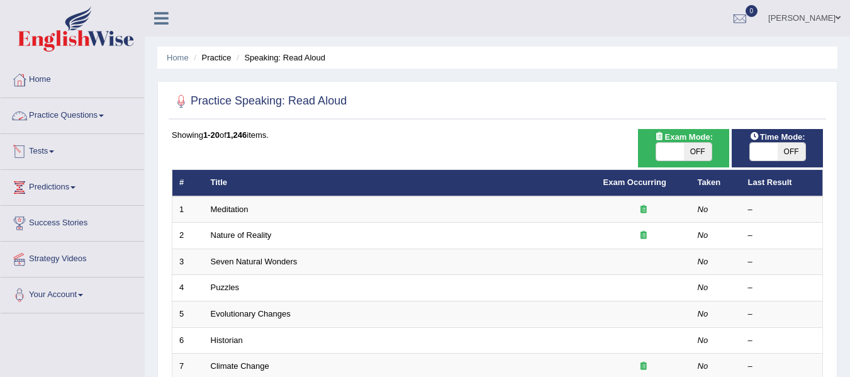
click at [94, 115] on link "Practice Questions" at bounding box center [72, 113] width 143 height 31
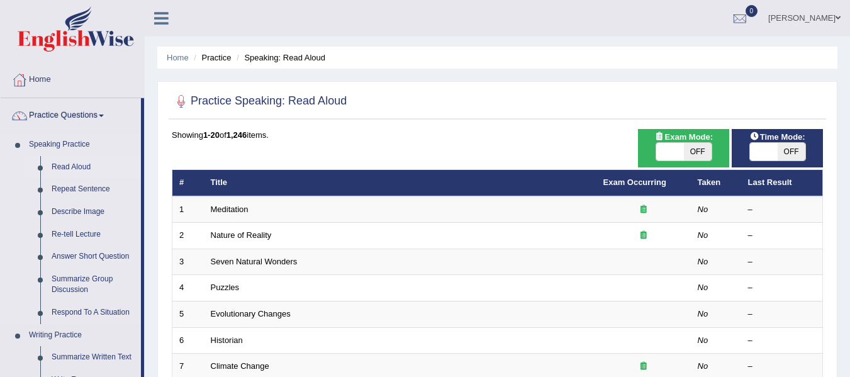
click at [68, 174] on link "Read Aloud" at bounding box center [93, 167] width 95 height 23
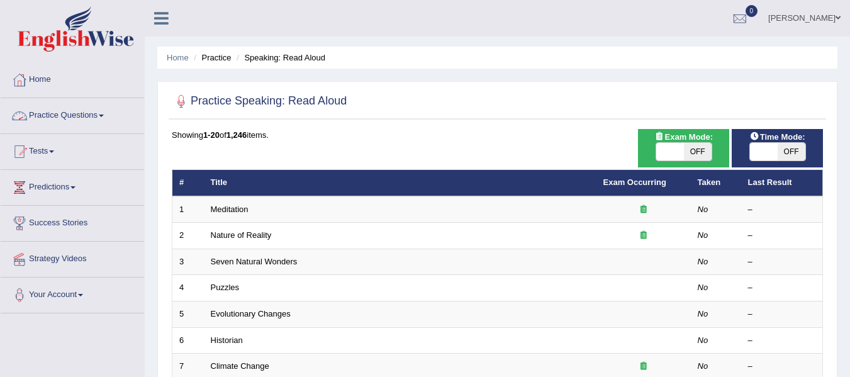
click at [94, 116] on link "Practice Questions" at bounding box center [72, 113] width 143 height 31
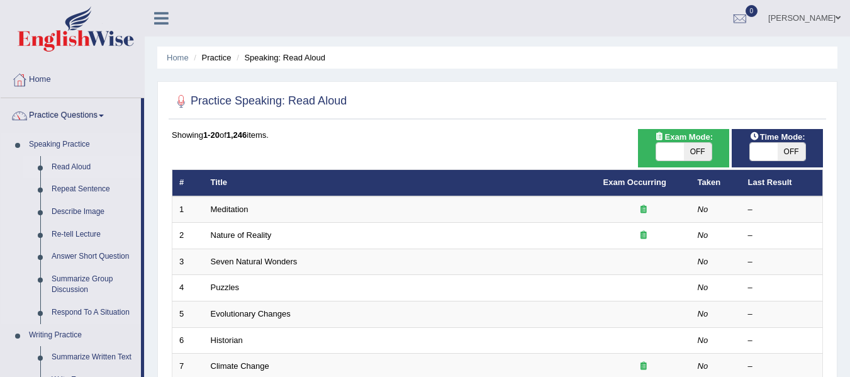
click at [63, 166] on link "Read Aloud" at bounding box center [93, 167] width 95 height 23
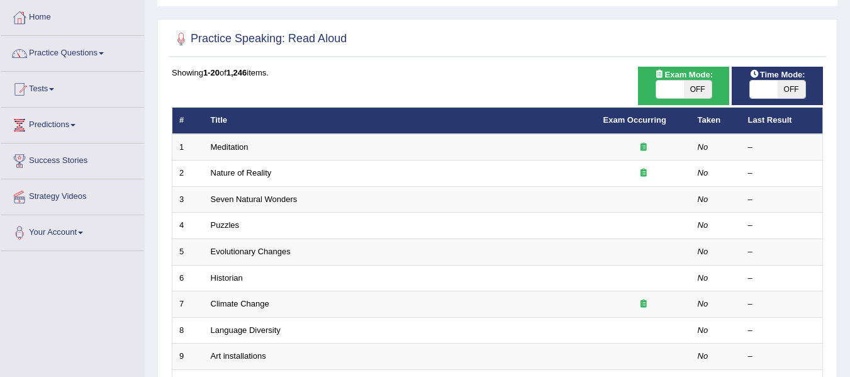
scroll to position [61, 0]
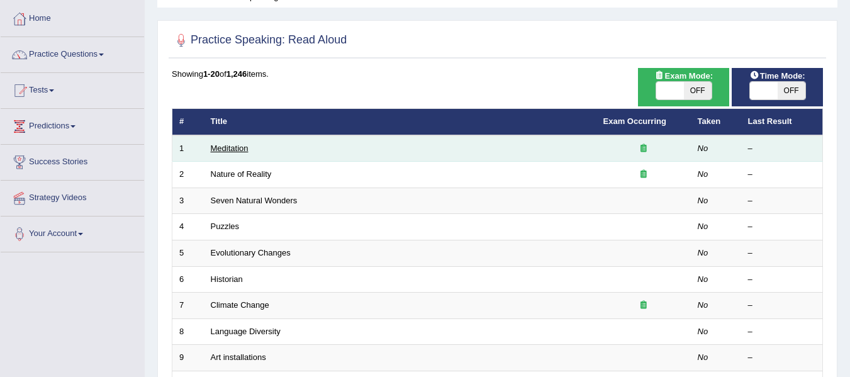
click at [222, 149] on link "Meditation" at bounding box center [230, 147] width 38 height 9
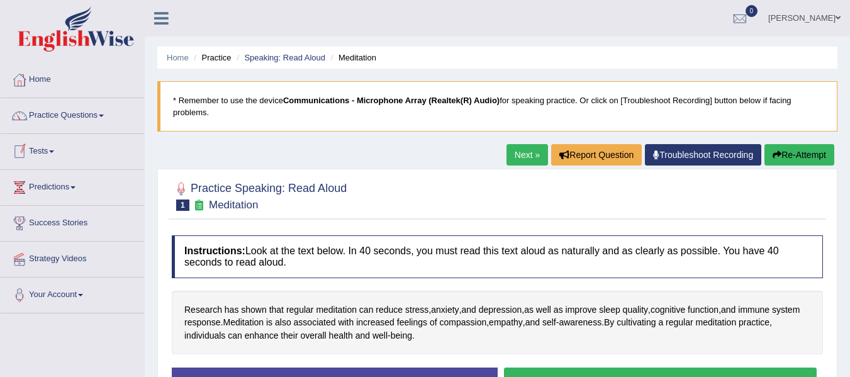
click at [54, 150] on span at bounding box center [51, 151] width 5 height 3
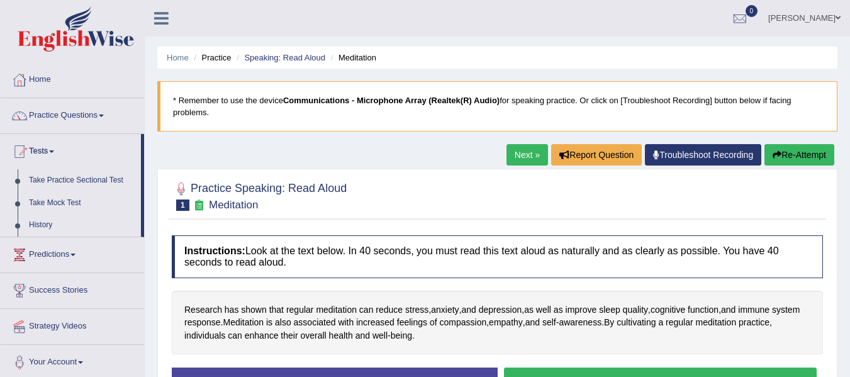
click at [54, 150] on span at bounding box center [51, 151] width 5 height 3
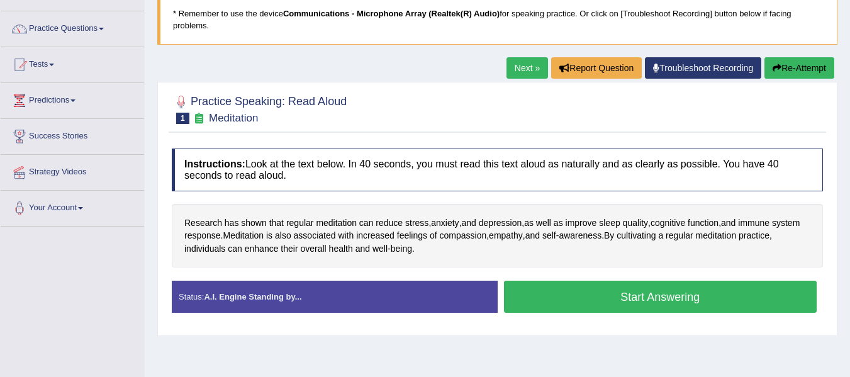
scroll to position [86, 0]
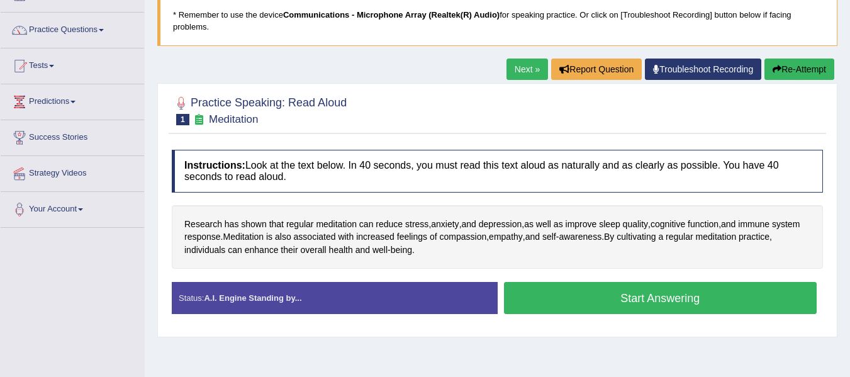
click at [618, 303] on button "Start Answering" at bounding box center [660, 298] width 313 height 32
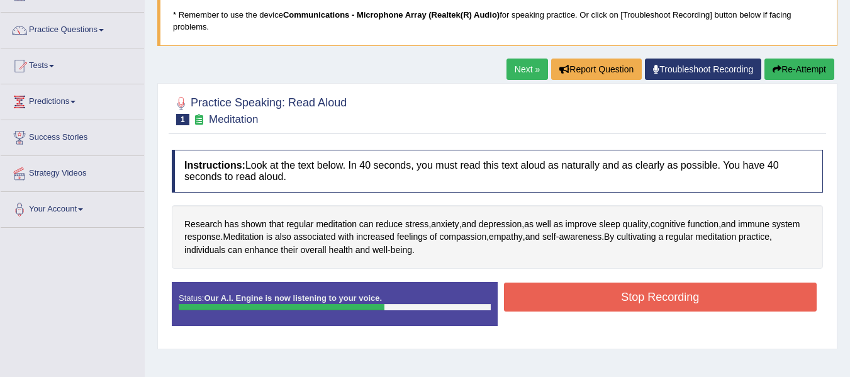
click at [618, 303] on button "Stop Recording" at bounding box center [660, 297] width 313 height 29
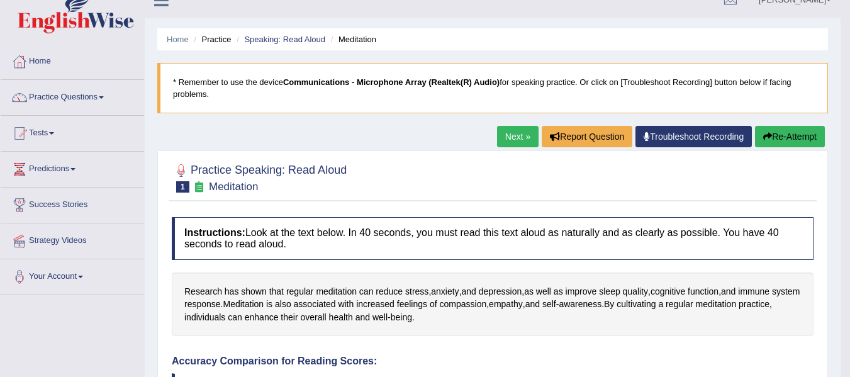
scroll to position [16, 0]
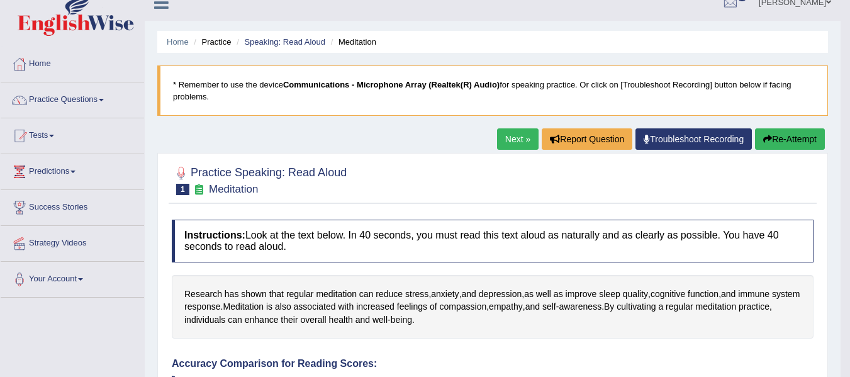
click at [771, 142] on button "Re-Attempt" at bounding box center [790, 138] width 70 height 21
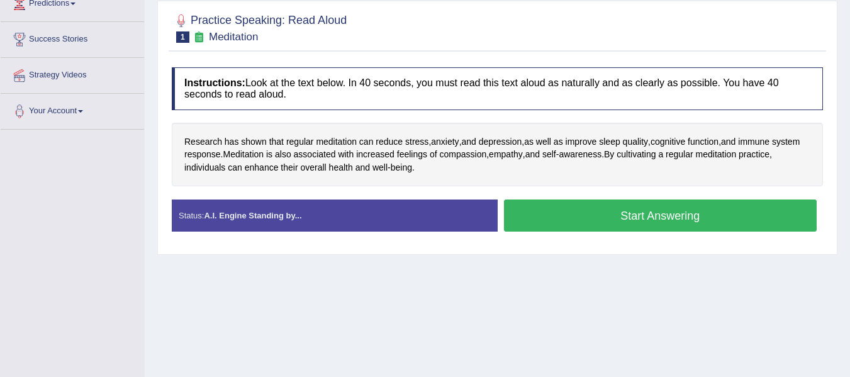
scroll to position [188, 0]
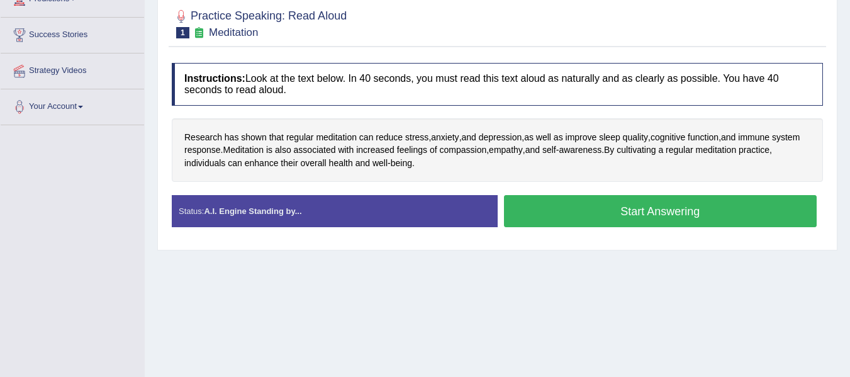
click at [656, 208] on button "Start Answering" at bounding box center [660, 211] width 313 height 32
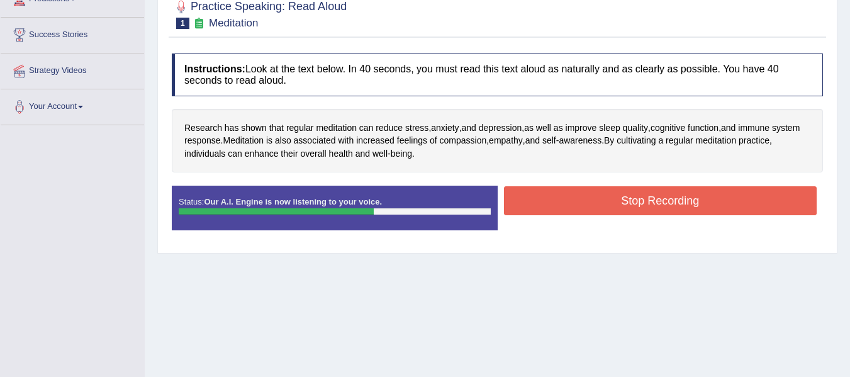
click at [656, 208] on button "Stop Recording" at bounding box center [660, 200] width 313 height 29
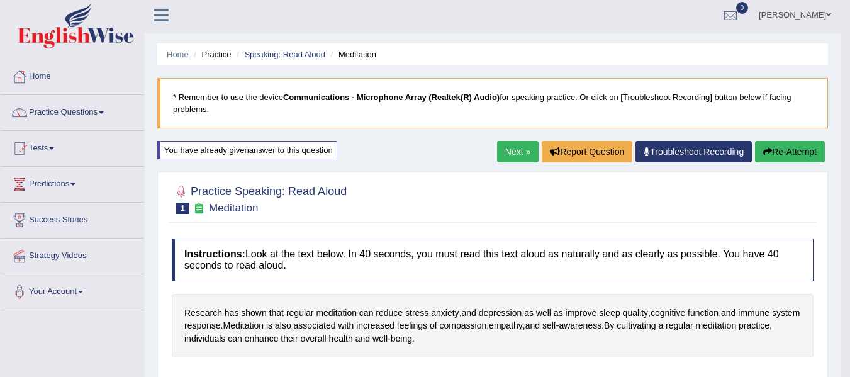
scroll to position [0, 0]
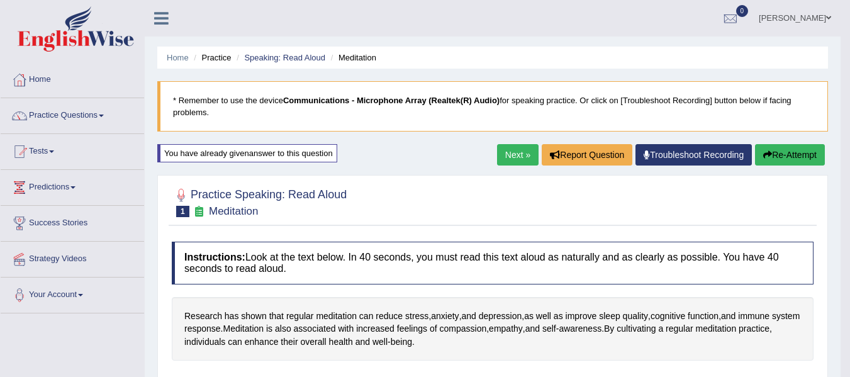
click at [781, 157] on button "Re-Attempt" at bounding box center [790, 154] width 70 height 21
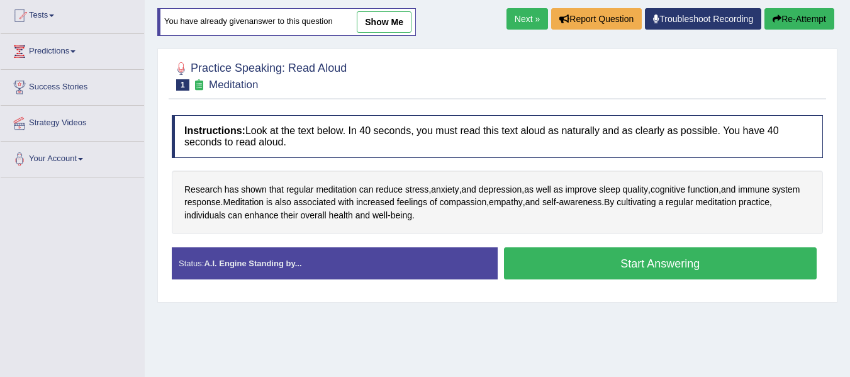
click at [612, 268] on button "Start Answering" at bounding box center [660, 263] width 313 height 32
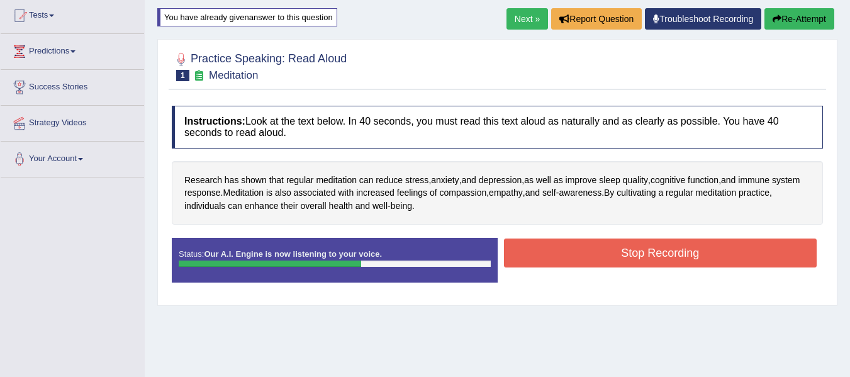
click at [609, 254] on button "Stop Recording" at bounding box center [660, 253] width 313 height 29
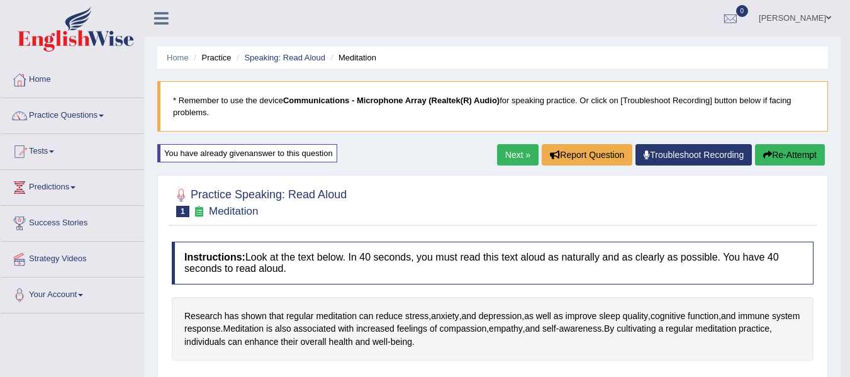
click at [517, 157] on link "Next »" at bounding box center [518, 154] width 42 height 21
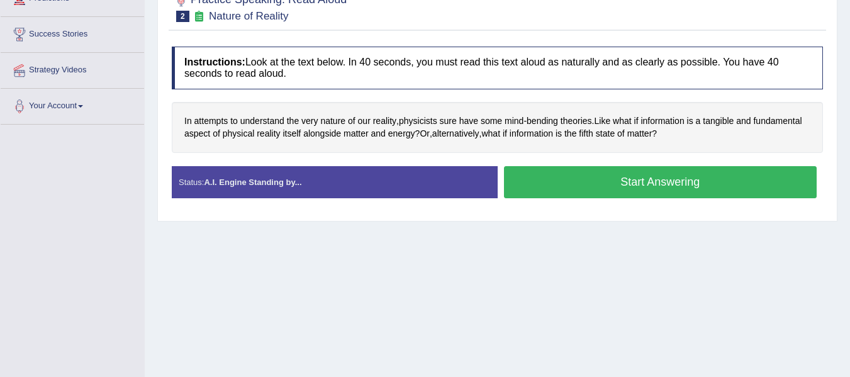
click at [604, 180] on button "Start Answering" at bounding box center [660, 182] width 313 height 32
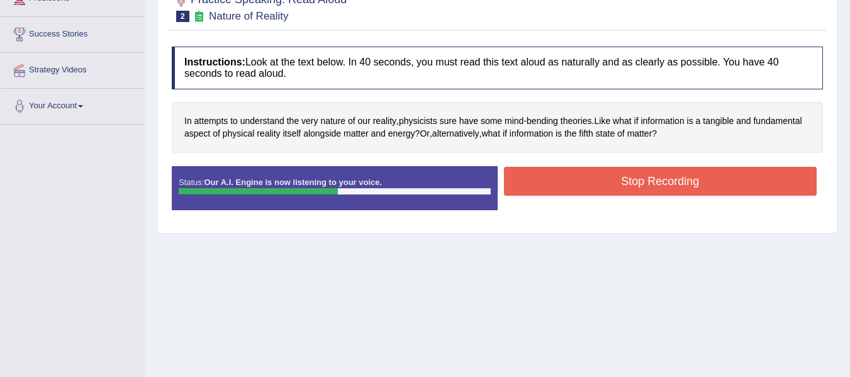
click at [590, 178] on button "Stop Recording" at bounding box center [660, 181] width 313 height 29
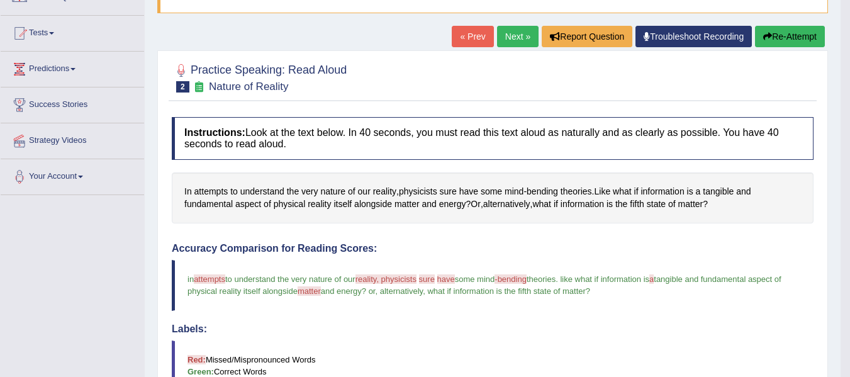
scroll to position [116, 0]
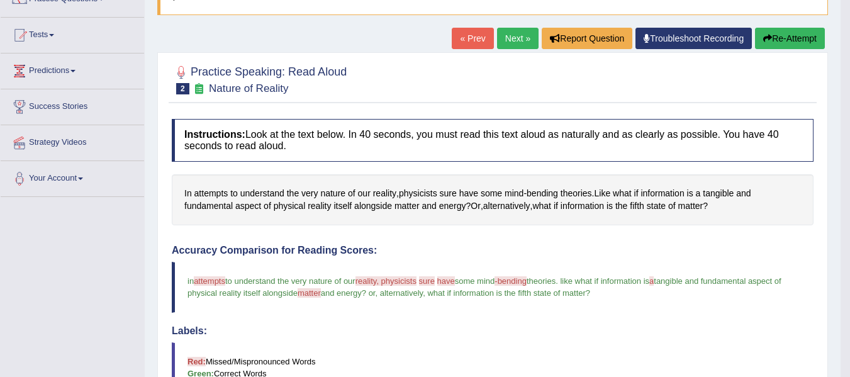
click at [803, 43] on button "Re-Attempt" at bounding box center [790, 38] width 70 height 21
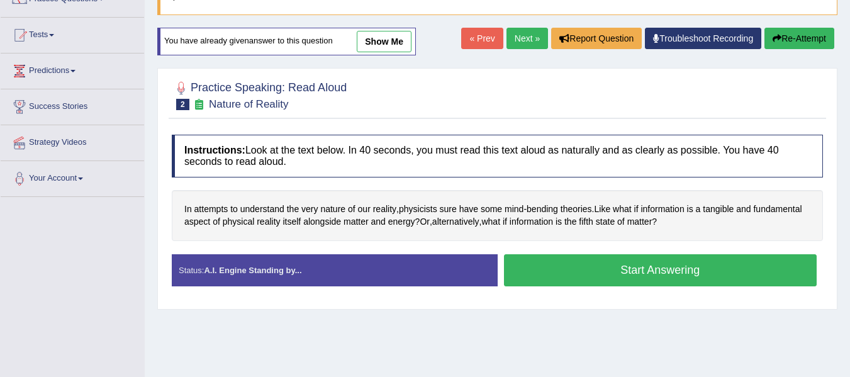
scroll to position [116, 0]
click at [629, 272] on button "Start Answering" at bounding box center [660, 270] width 313 height 32
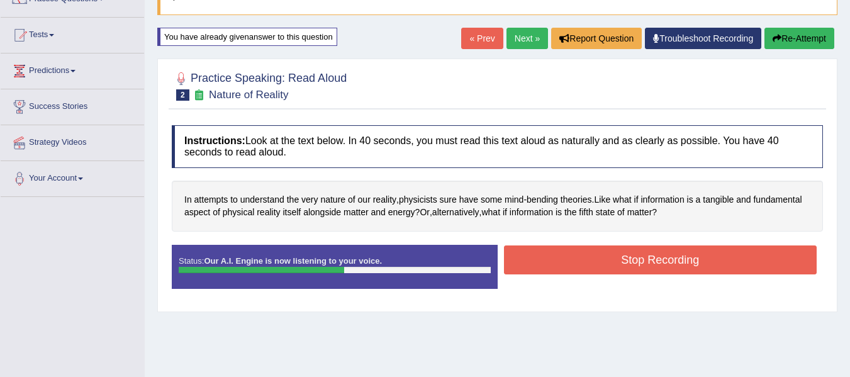
click at [619, 255] on button "Stop Recording" at bounding box center [660, 259] width 313 height 29
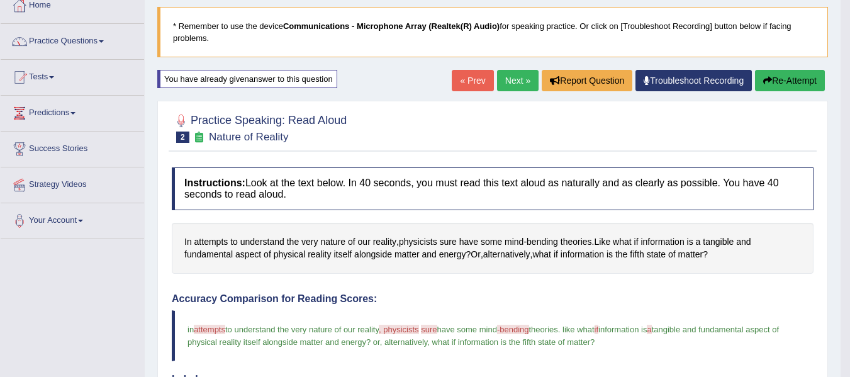
scroll to position [72, 0]
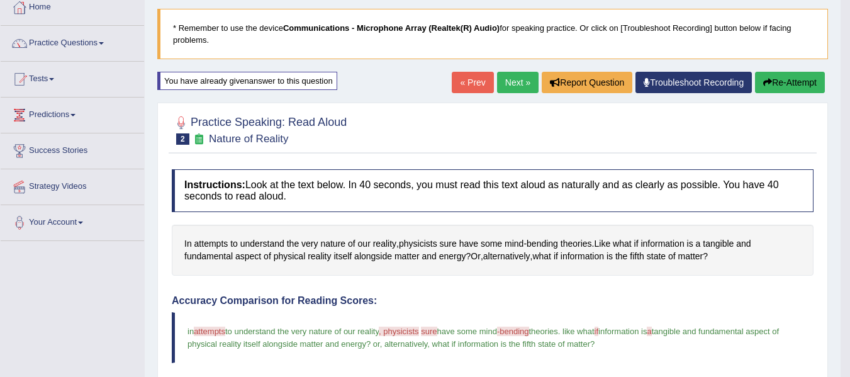
click at [506, 82] on link "Next »" at bounding box center [518, 82] width 42 height 21
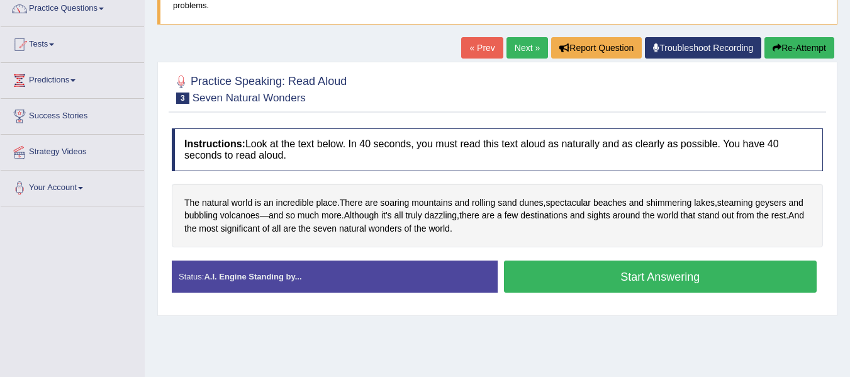
scroll to position [106, 0]
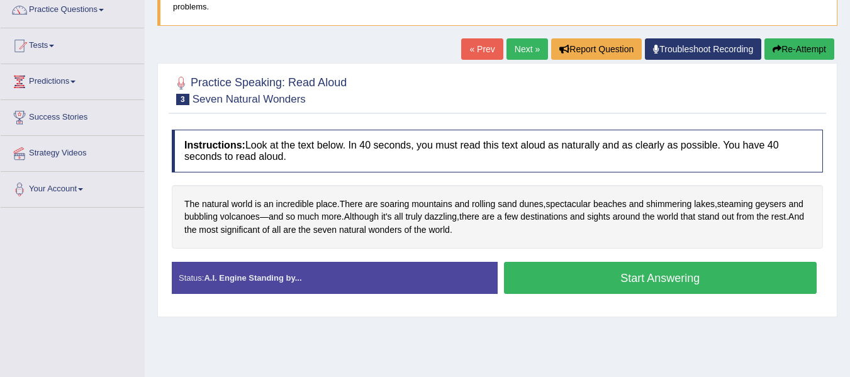
click at [850, 210] on html "Toggle navigation Home Practice Questions Speaking Practice Read Aloud Repeat S…" at bounding box center [425, 82] width 850 height 377
click at [728, 272] on button "Start Answering" at bounding box center [660, 278] width 313 height 32
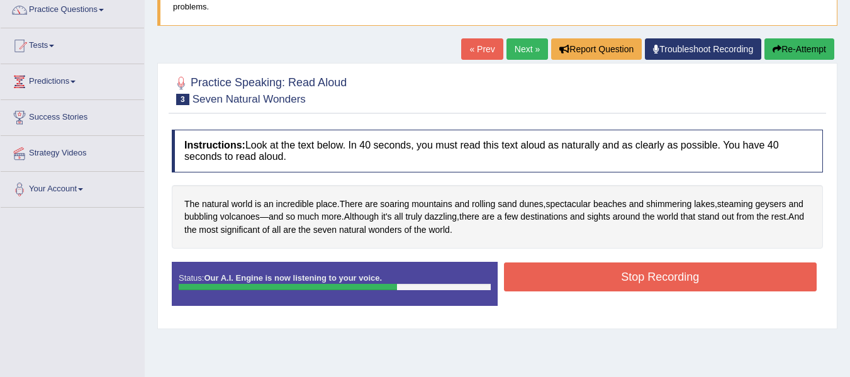
click at [703, 271] on button "Stop Recording" at bounding box center [660, 276] width 313 height 29
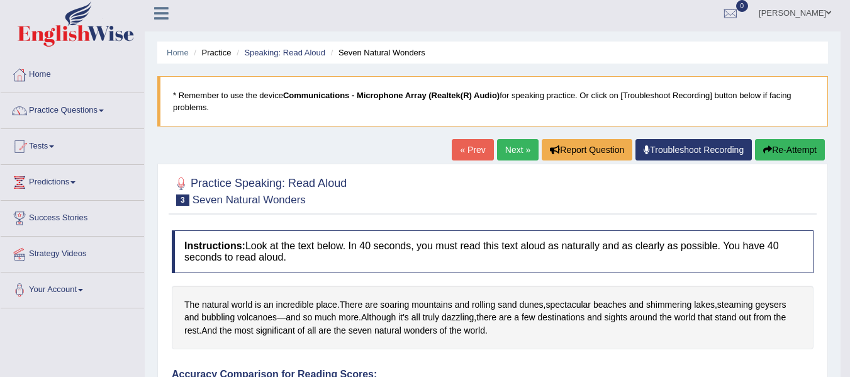
scroll to position [0, 0]
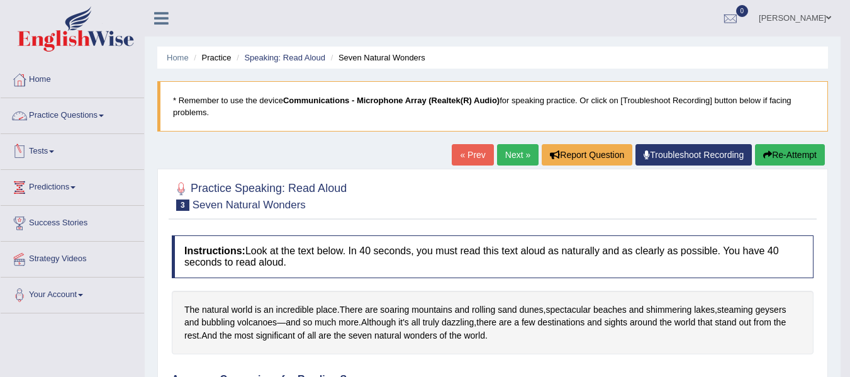
click at [108, 111] on link "Practice Questions" at bounding box center [72, 113] width 143 height 31
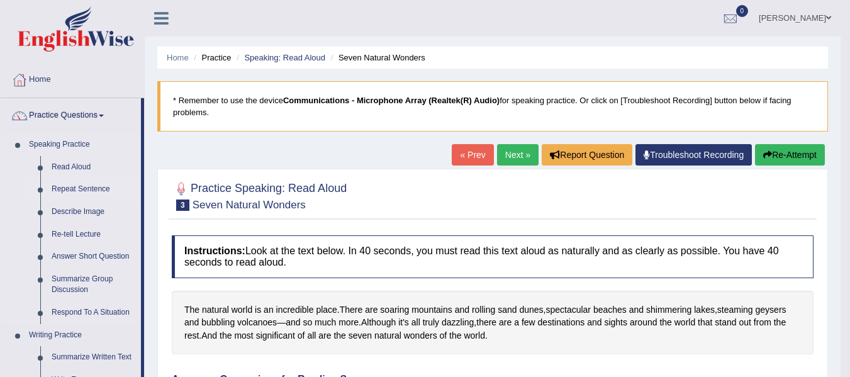
click at [65, 191] on link "Repeat Sentence" at bounding box center [93, 189] width 95 height 23
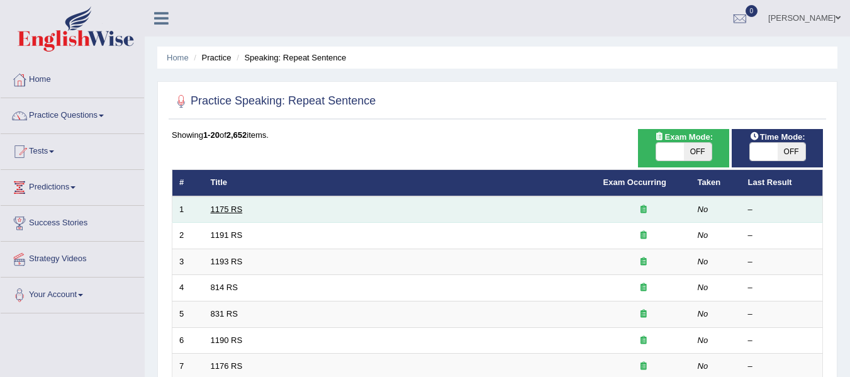
click at [228, 211] on link "1175 RS" at bounding box center [227, 209] width 32 height 9
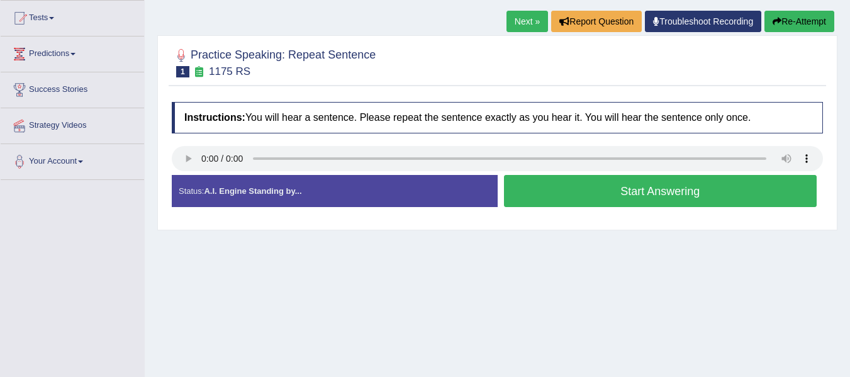
scroll to position [136, 0]
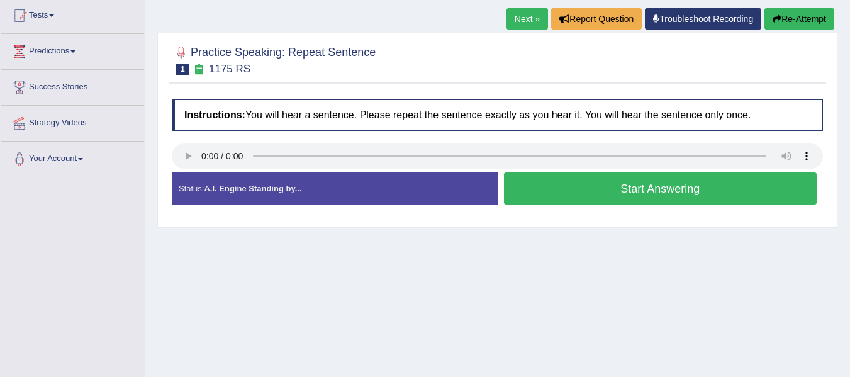
click at [602, 194] on button "Start Answering" at bounding box center [660, 188] width 313 height 32
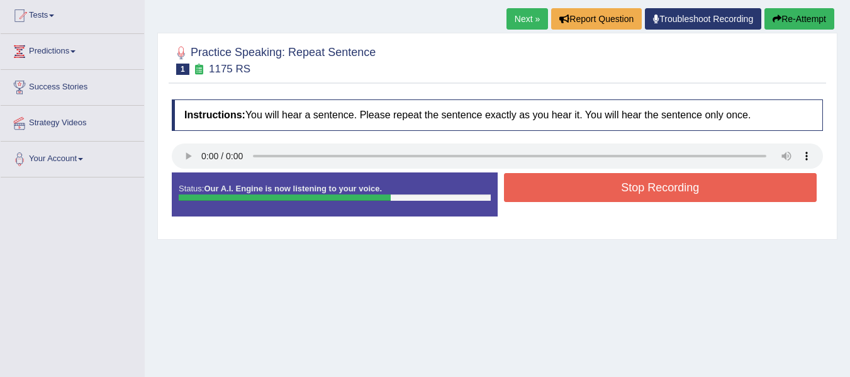
click at [539, 187] on button "Stop Recording" at bounding box center [660, 187] width 313 height 29
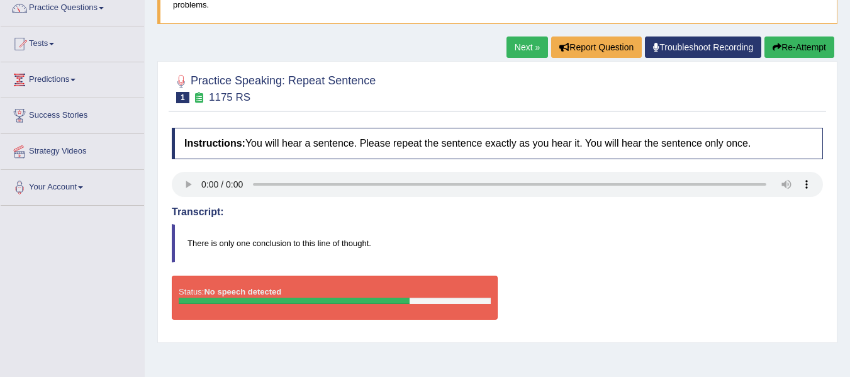
scroll to position [106, 0]
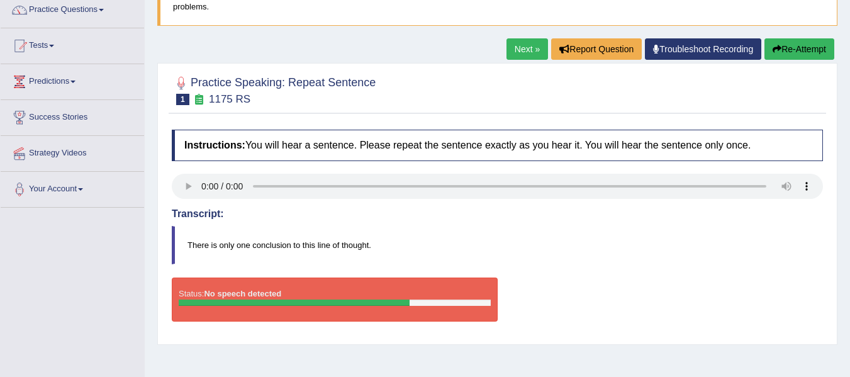
click at [789, 55] on button "Re-Attempt" at bounding box center [800, 48] width 70 height 21
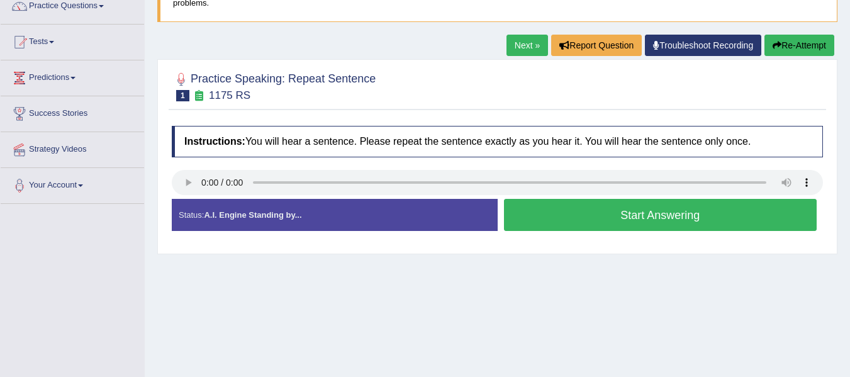
scroll to position [110, 0]
click at [608, 211] on button "Start Answering" at bounding box center [660, 215] width 313 height 32
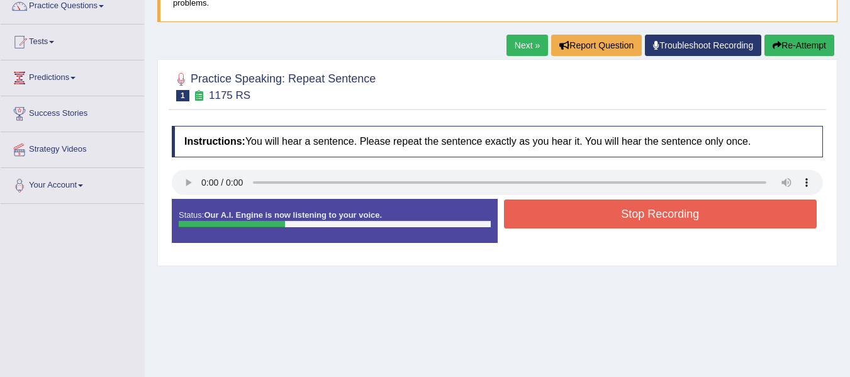
click at [608, 211] on button "Stop Recording" at bounding box center [660, 214] width 313 height 29
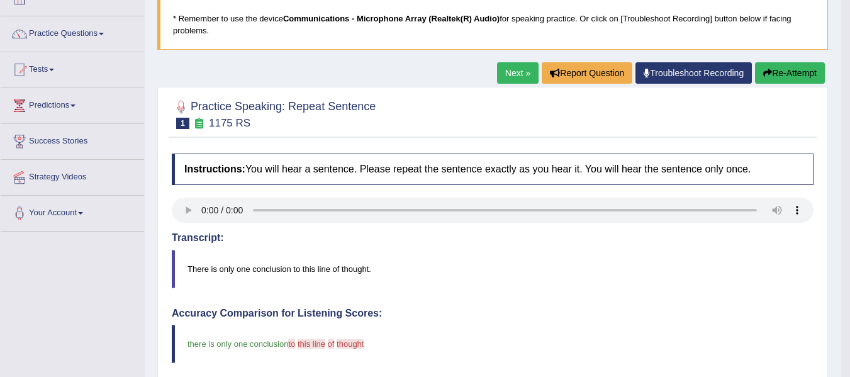
scroll to position [76, 0]
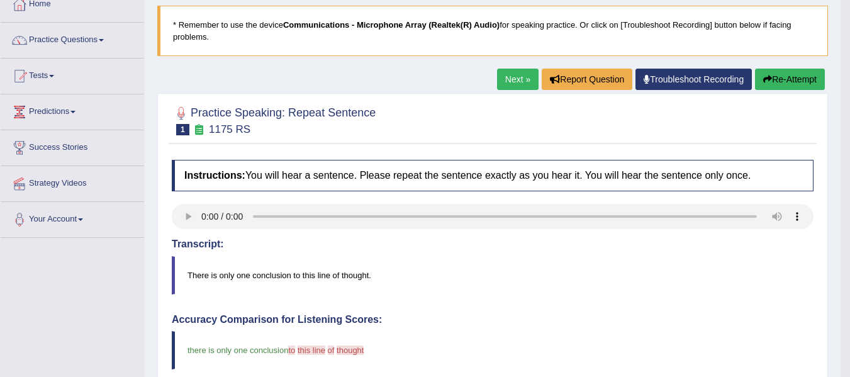
click at [510, 77] on link "Next »" at bounding box center [518, 79] width 42 height 21
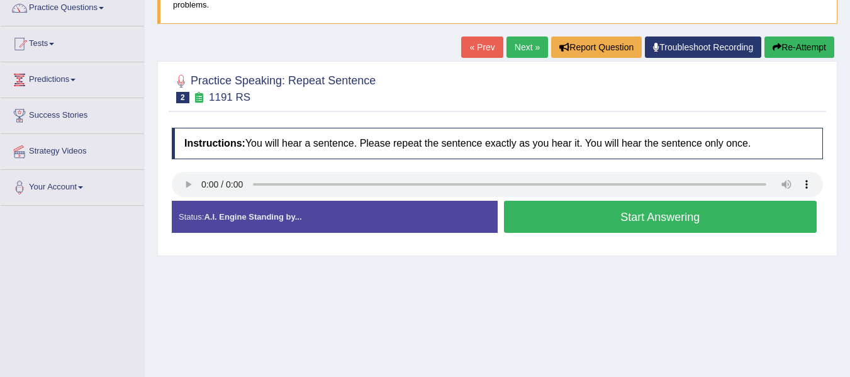
scroll to position [111, 0]
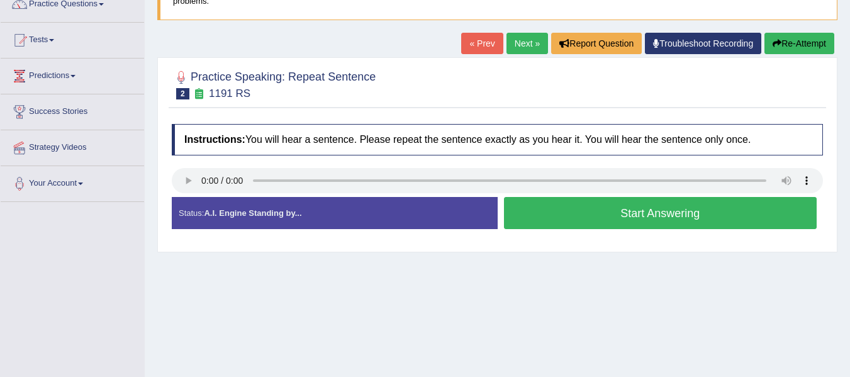
click at [604, 217] on button "Start Answering" at bounding box center [660, 213] width 313 height 32
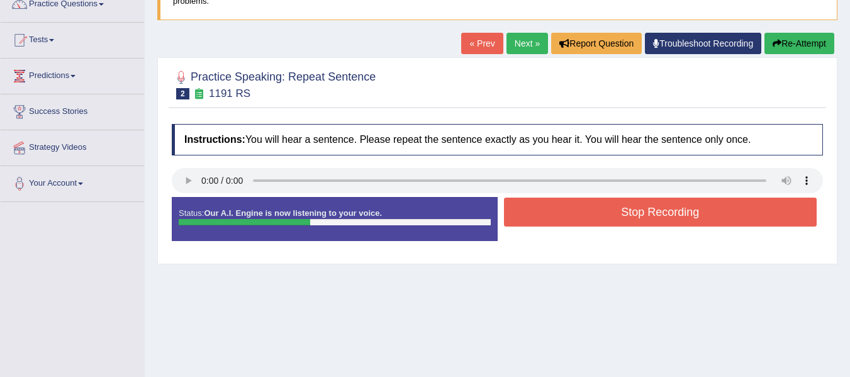
click at [604, 217] on button "Stop Recording" at bounding box center [660, 212] width 313 height 29
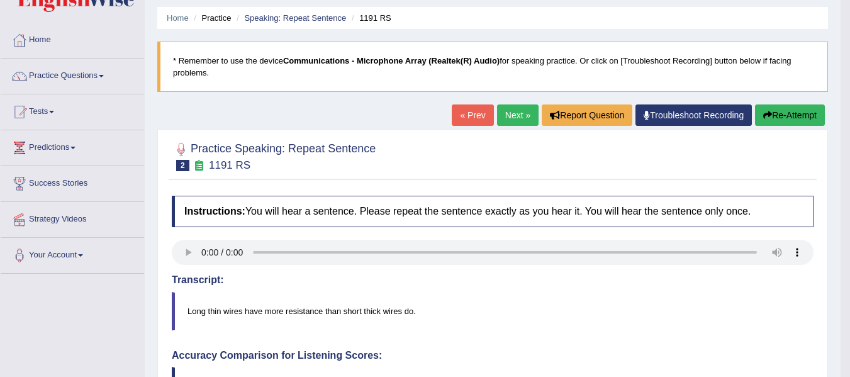
scroll to position [38, 0]
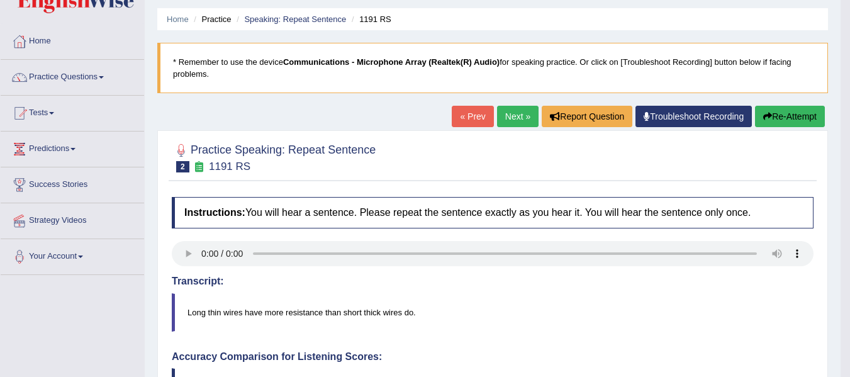
click at [788, 118] on button "Re-Attempt" at bounding box center [790, 116] width 70 height 21
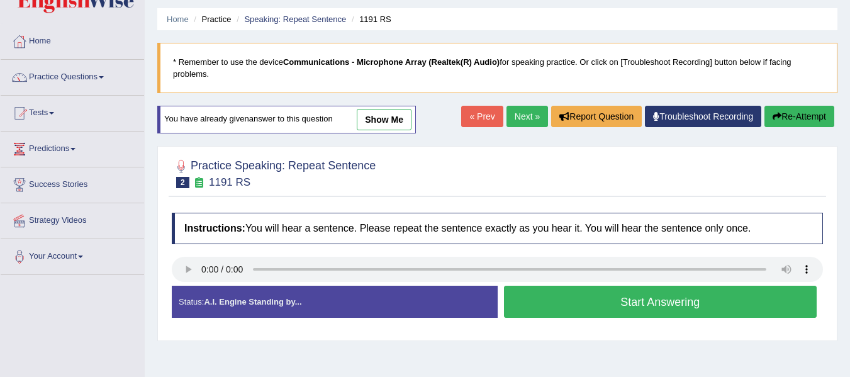
scroll to position [38, 0]
click at [544, 298] on button "Start Answering" at bounding box center [660, 302] width 313 height 32
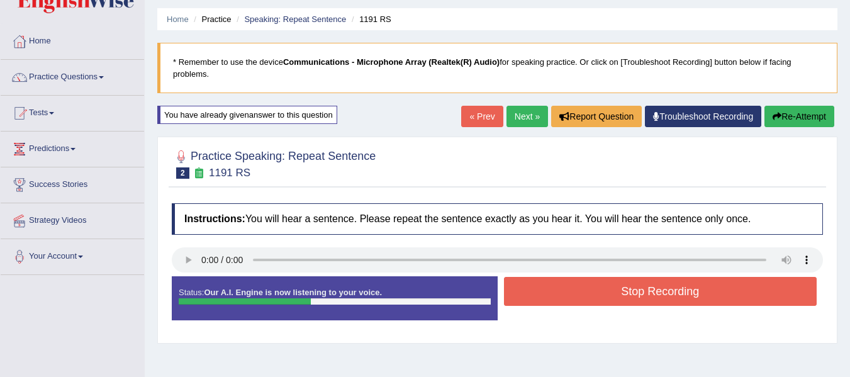
click at [561, 302] on button "Stop Recording" at bounding box center [660, 291] width 313 height 29
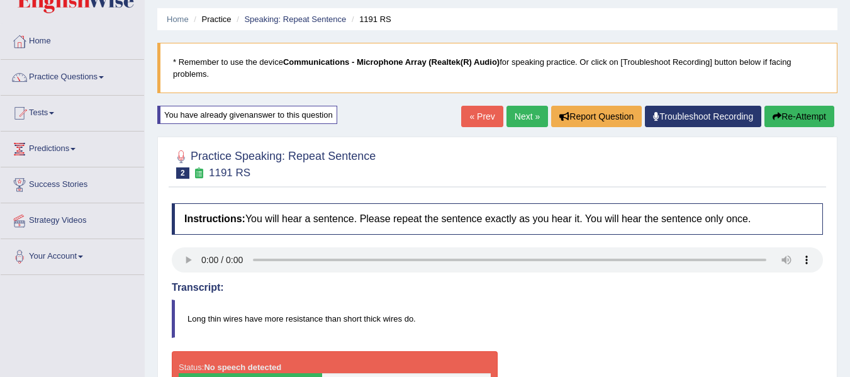
click at [782, 116] on button "Re-Attempt" at bounding box center [800, 116] width 70 height 21
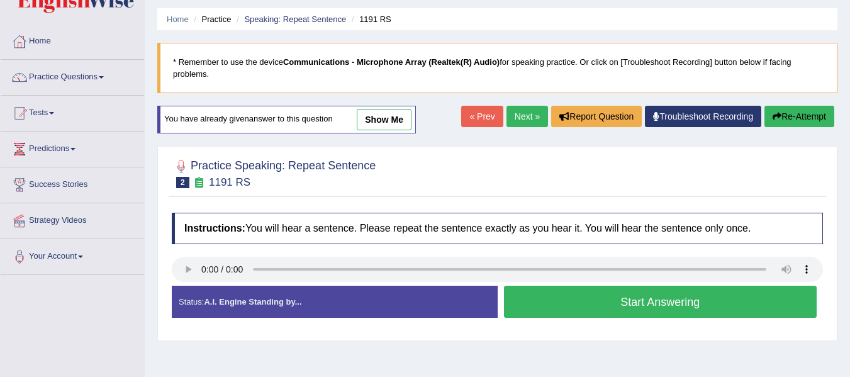
click at [592, 301] on button "Start Answering" at bounding box center [660, 302] width 313 height 32
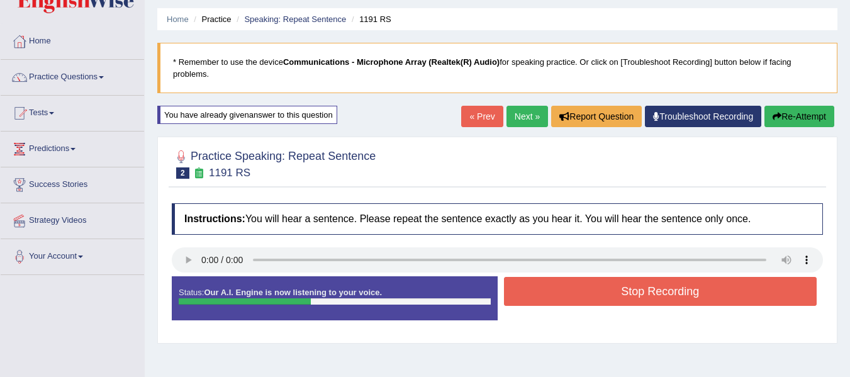
click at [592, 301] on button "Stop Recording" at bounding box center [660, 291] width 313 height 29
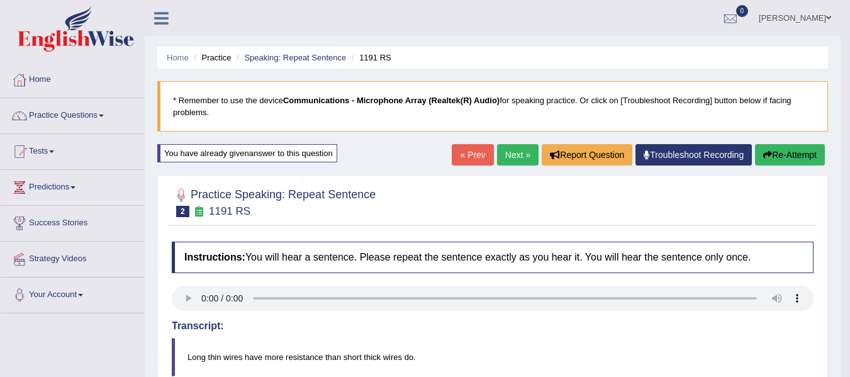
click at [514, 154] on link "Next »" at bounding box center [518, 154] width 42 height 21
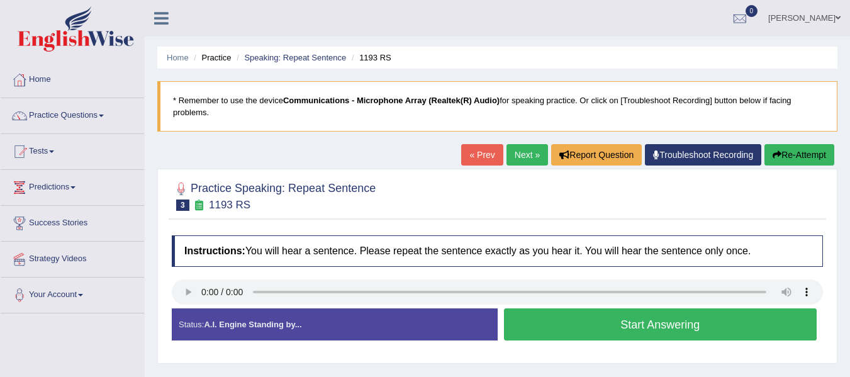
click at [638, 323] on button "Start Answering" at bounding box center [660, 324] width 313 height 32
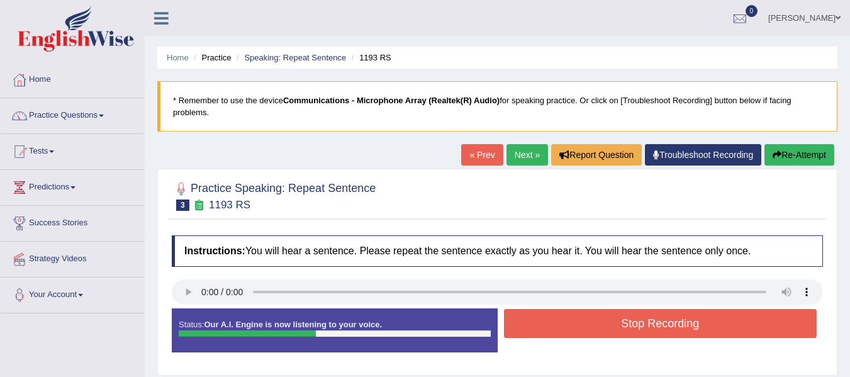
click at [638, 323] on button "Stop Recording" at bounding box center [660, 323] width 313 height 29
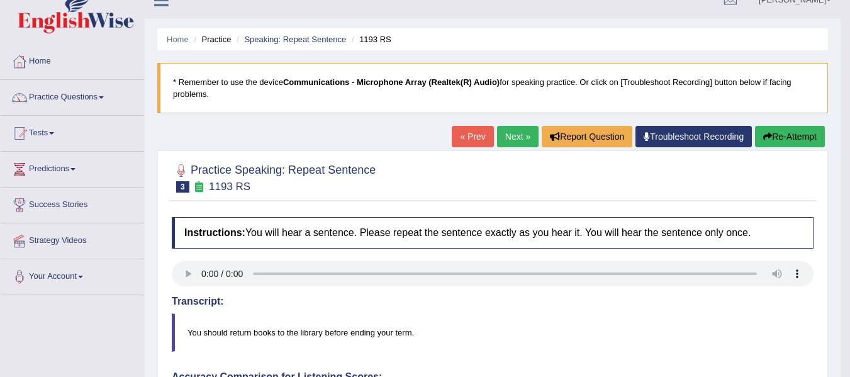
scroll to position [20, 0]
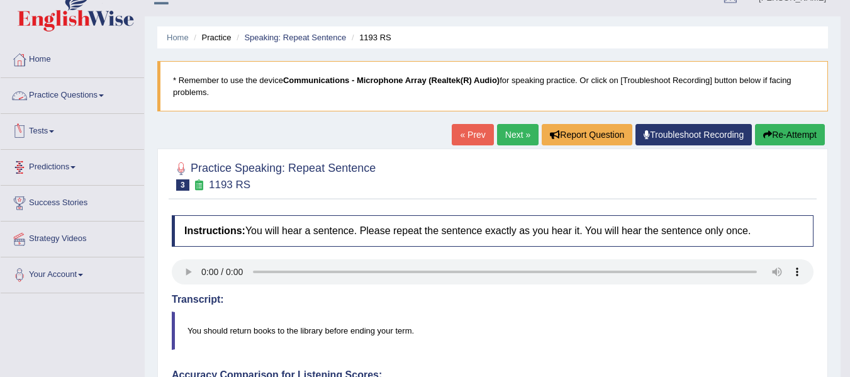
click at [108, 101] on link "Practice Questions" at bounding box center [72, 93] width 143 height 31
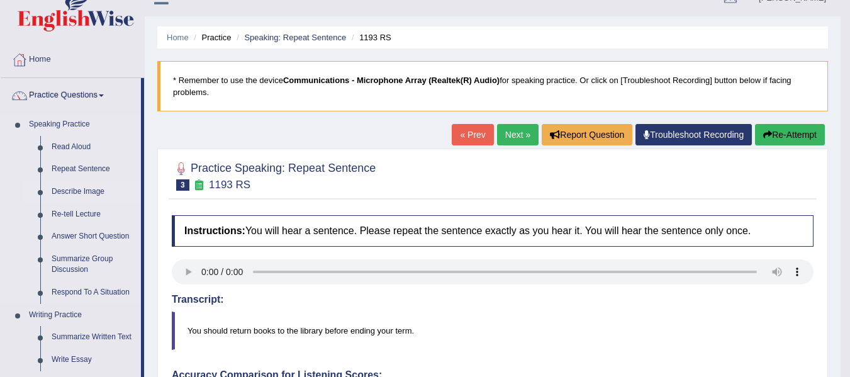
click at [84, 189] on link "Describe Image" at bounding box center [93, 192] width 95 height 23
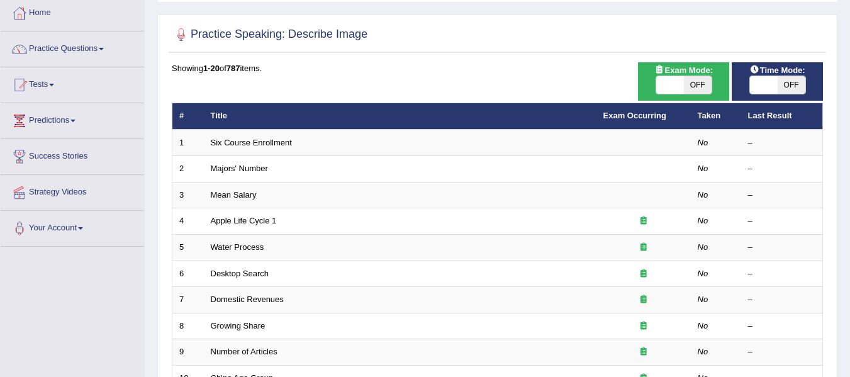
scroll to position [81, 0]
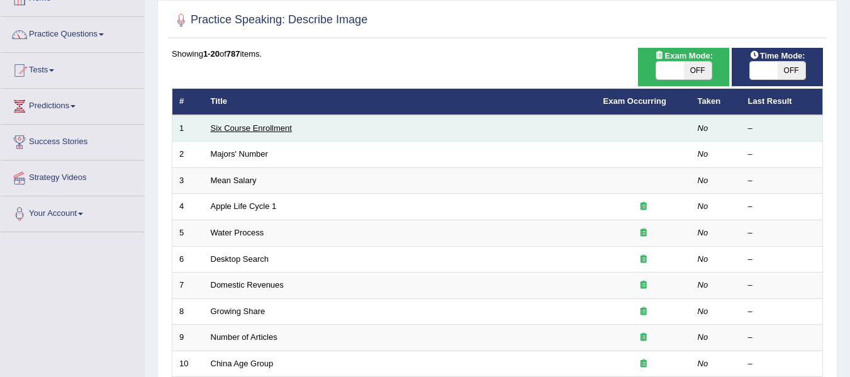
click at [249, 131] on link "Six Course Enrollment" at bounding box center [251, 127] width 81 height 9
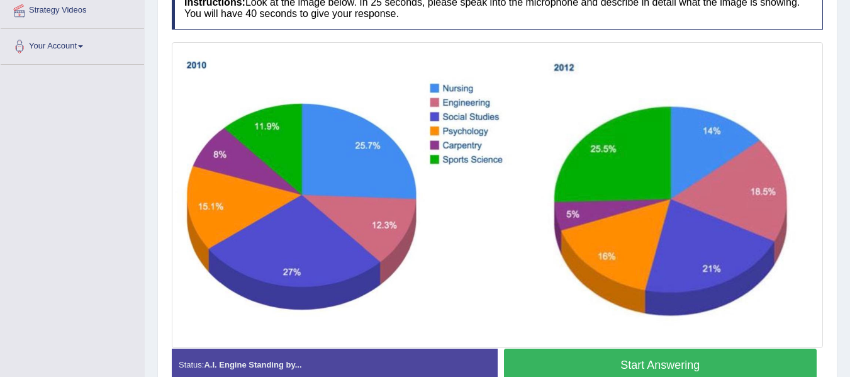
scroll to position [254, 0]
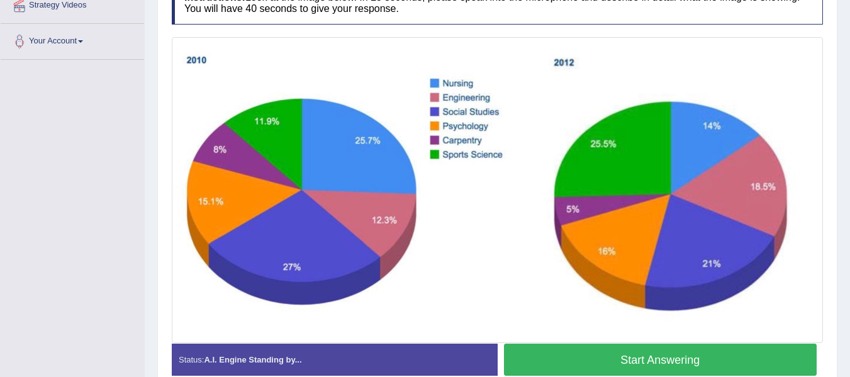
click at [626, 358] on button "Start Answering" at bounding box center [660, 360] width 313 height 32
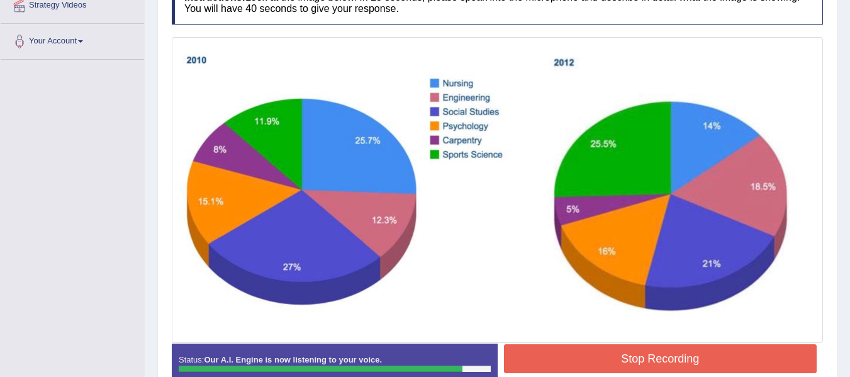
click at [667, 347] on button "Stop Recording" at bounding box center [660, 358] width 313 height 29
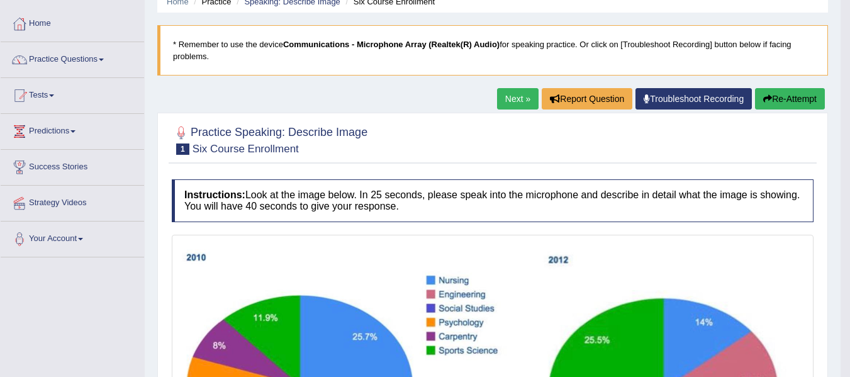
scroll to position [0, 0]
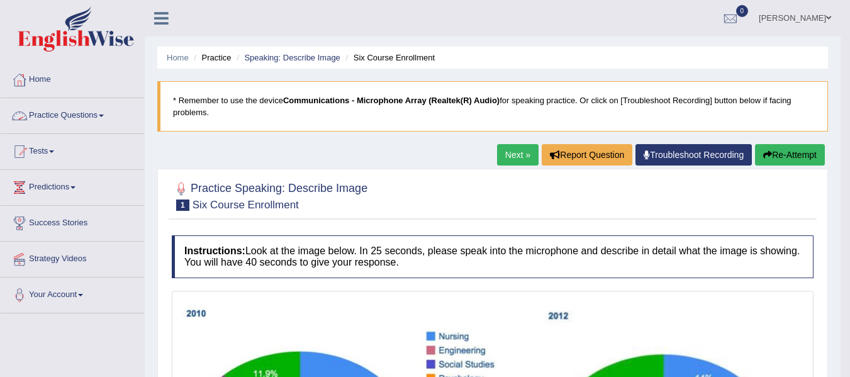
click at [103, 111] on link "Practice Questions" at bounding box center [72, 113] width 143 height 31
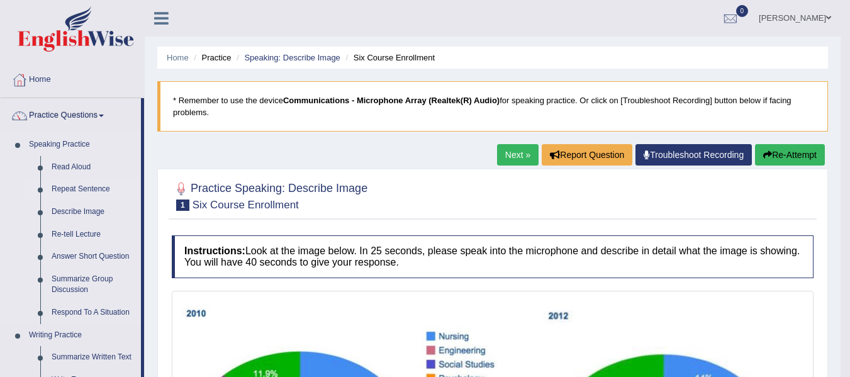
click at [87, 186] on link "Repeat Sentence" at bounding box center [93, 189] width 95 height 23
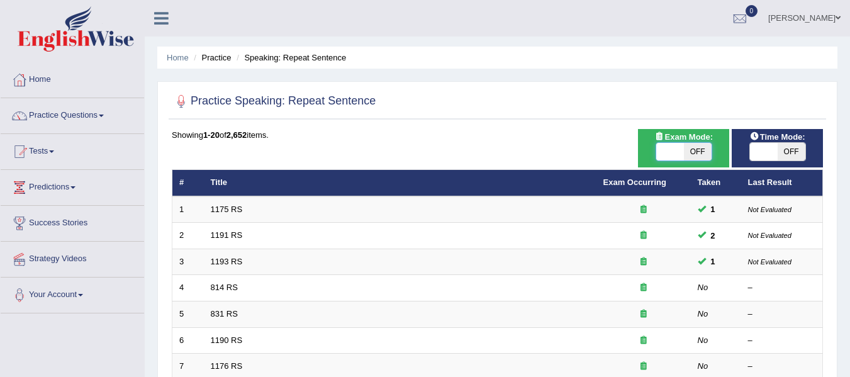
click at [671, 150] on span at bounding box center [670, 152] width 28 height 18
click at [699, 150] on span "OFF" at bounding box center [698, 152] width 28 height 18
checkbox input "true"
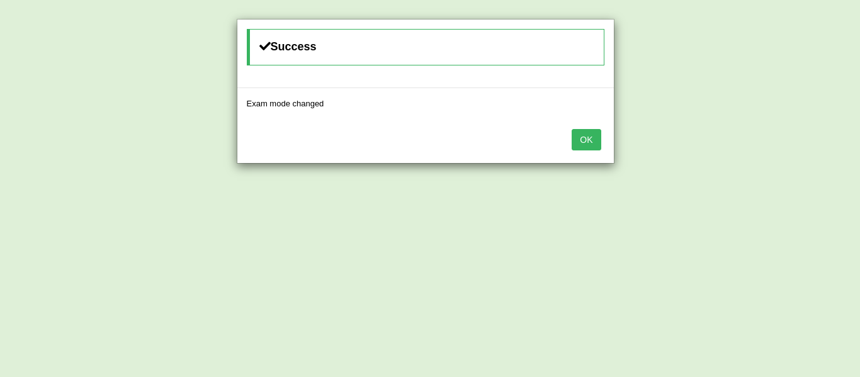
click at [593, 142] on button "OK" at bounding box center [585, 139] width 29 height 21
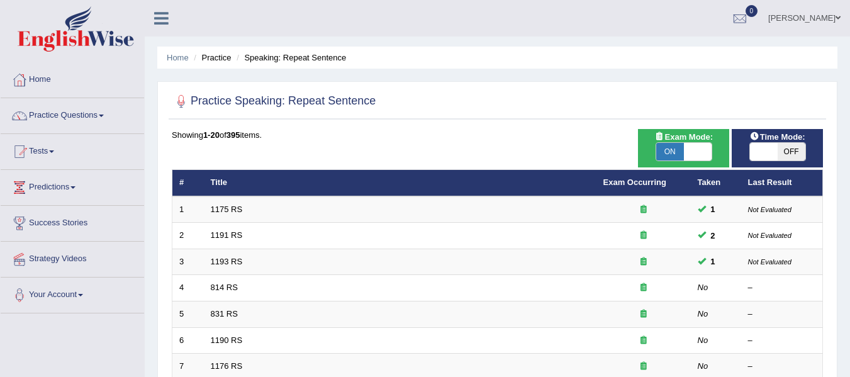
click at [787, 149] on span "OFF" at bounding box center [792, 152] width 28 height 18
checkbox input "true"
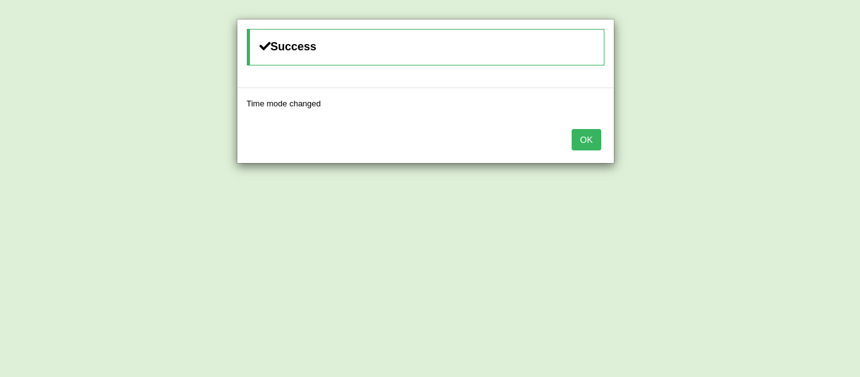
click at [584, 137] on button "OK" at bounding box center [585, 139] width 29 height 21
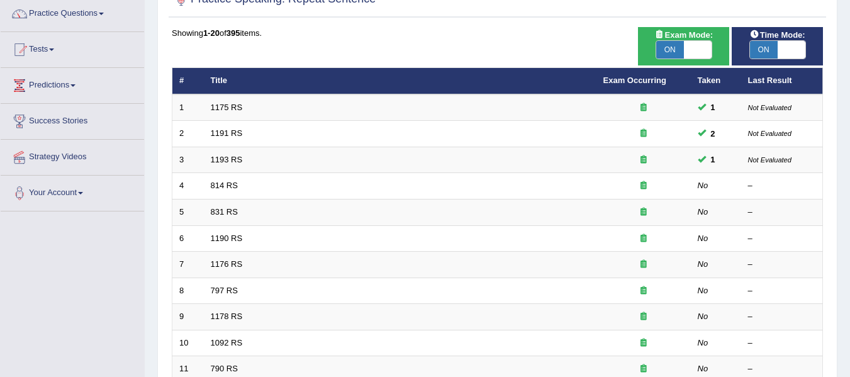
scroll to position [114, 0]
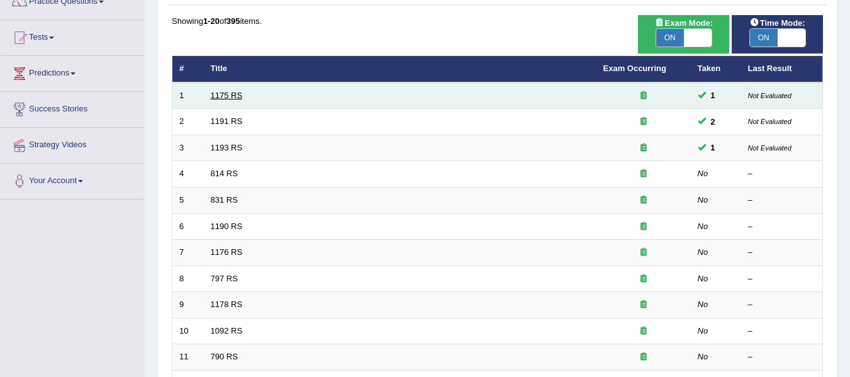
click at [223, 93] on link "1175 RS" at bounding box center [227, 95] width 32 height 9
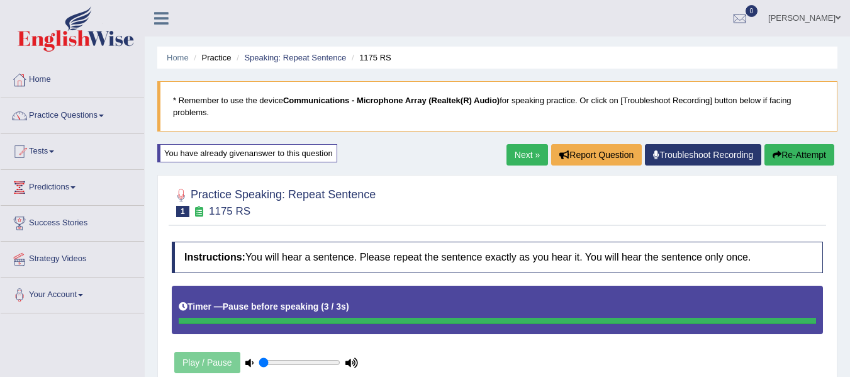
drag, startPoint x: 859, startPoint y: 115, endPoint x: 697, endPoint y: 237, distance: 203.2
click at [697, 237] on html "Toggle navigation Home Practice Questions Speaking Practice Read Aloud Repeat S…" at bounding box center [425, 188] width 850 height 377
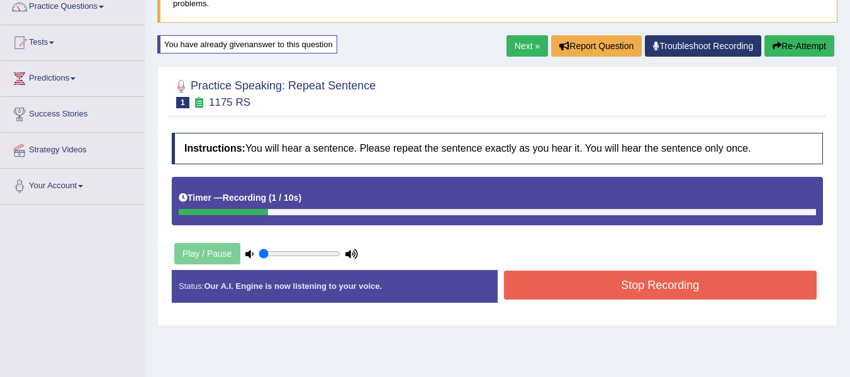
scroll to position [116, 0]
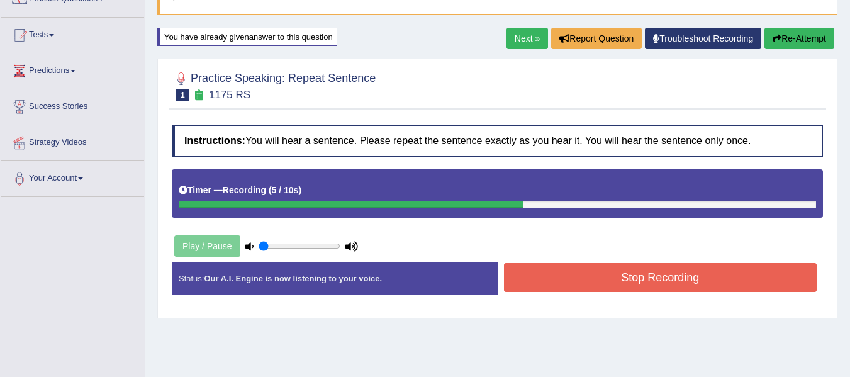
click at [643, 282] on button "Stop Recording" at bounding box center [660, 277] width 313 height 29
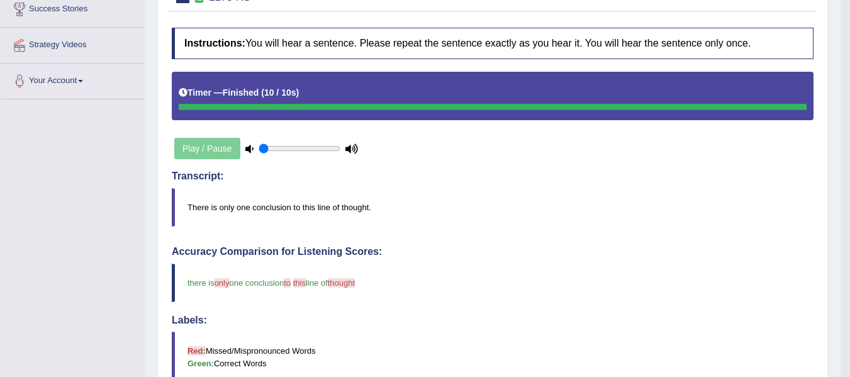
scroll to position [210, 0]
